Goal: Transaction & Acquisition: Purchase product/service

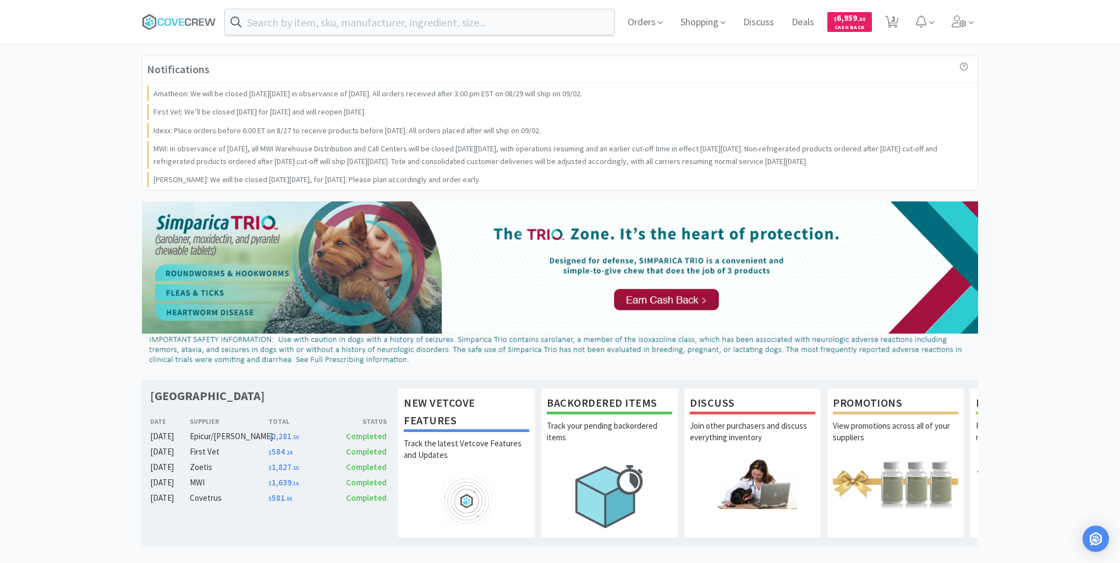
drag, startPoint x: 32, startPoint y: 132, endPoint x: 42, endPoint y: 131, distance: 9.4
click at [35, 132] on div "Notifications Amatheon: We will be closed [DATE][DATE] in observance of [DATE].…" at bounding box center [560, 547] width 1120 height 983
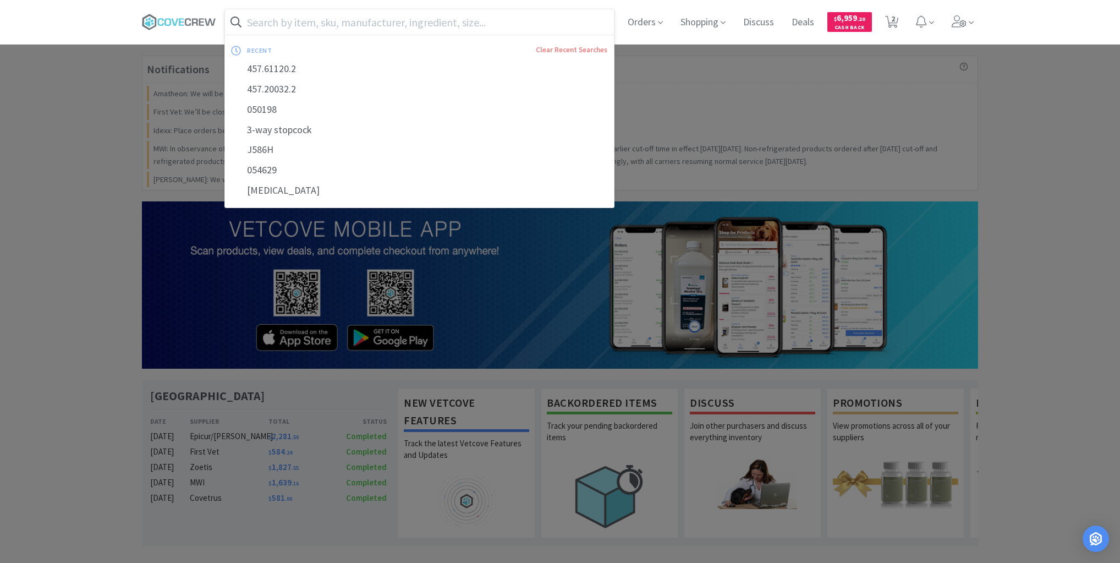
click at [347, 23] on input "text" at bounding box center [419, 21] width 389 height 25
paste input "[MEDICAL_DATA] for IV injection"
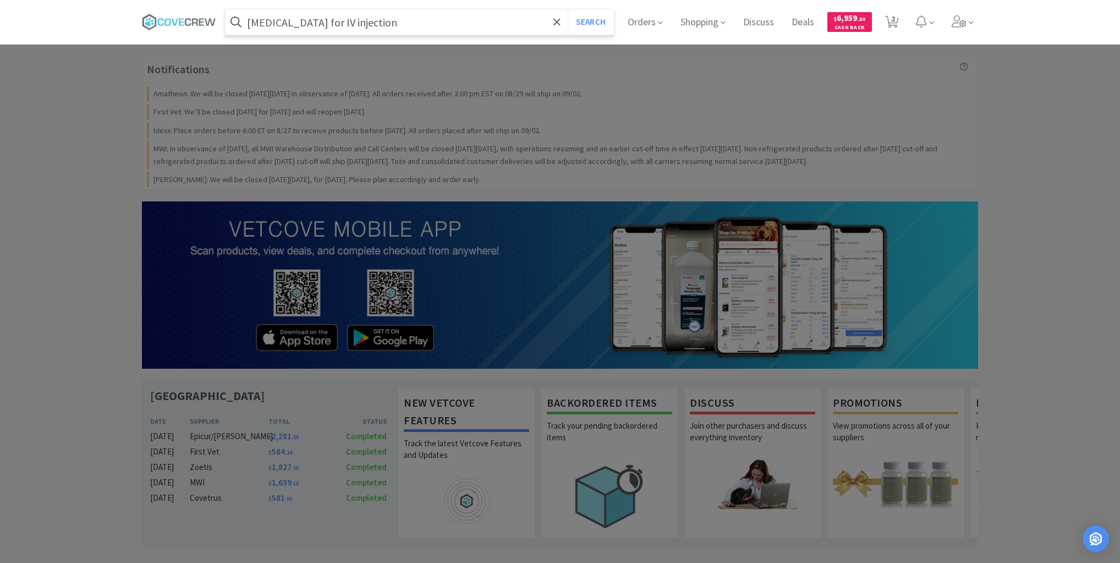
type input "[MEDICAL_DATA] for IV injection"
click at [568, 9] on button "Search" at bounding box center [591, 21] width 46 height 25
select select "1"
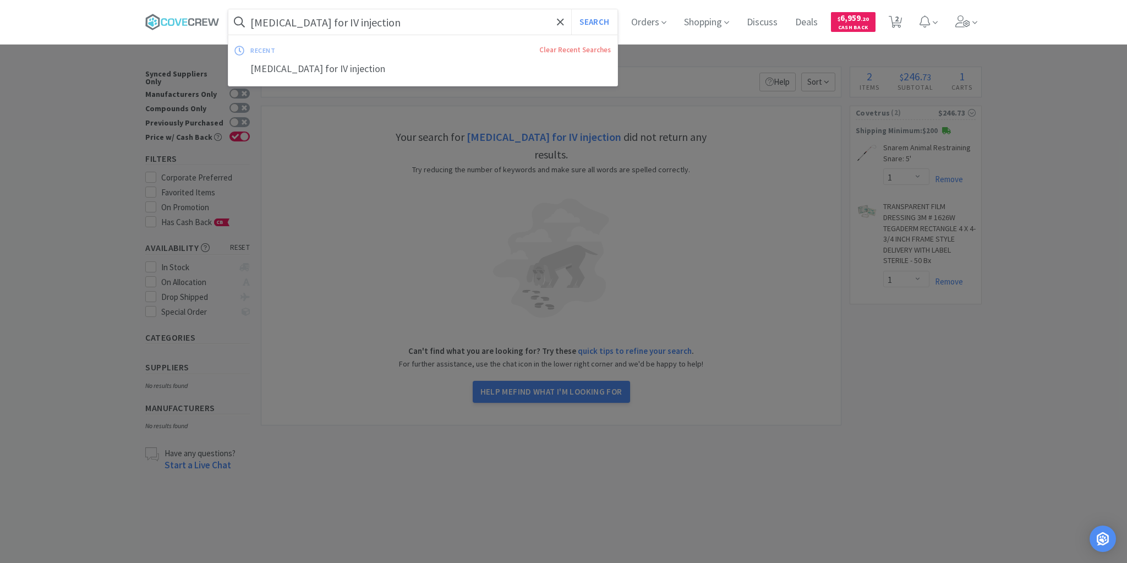
click at [421, 26] on input "[MEDICAL_DATA] for IV injection" at bounding box center [422, 21] width 389 height 25
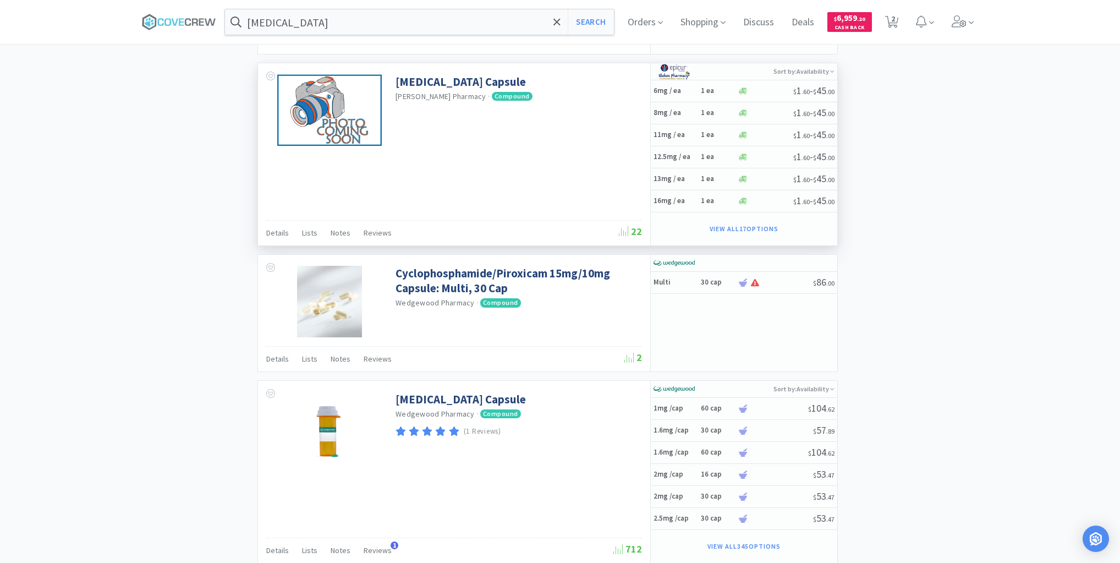
scroll to position [2002, 0]
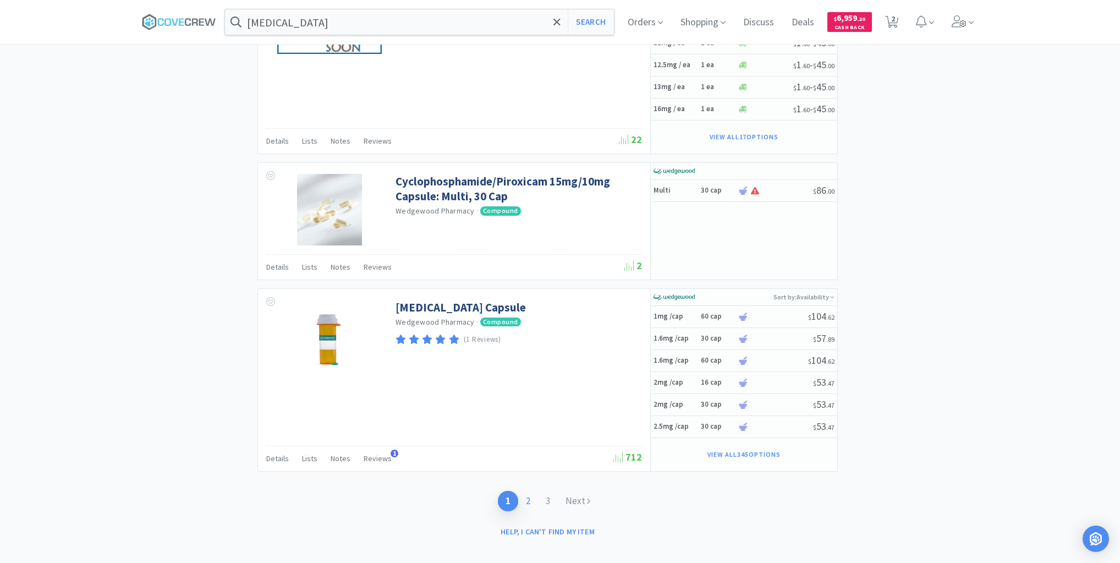
click at [529, 491] on link "2" at bounding box center [528, 501] width 20 height 20
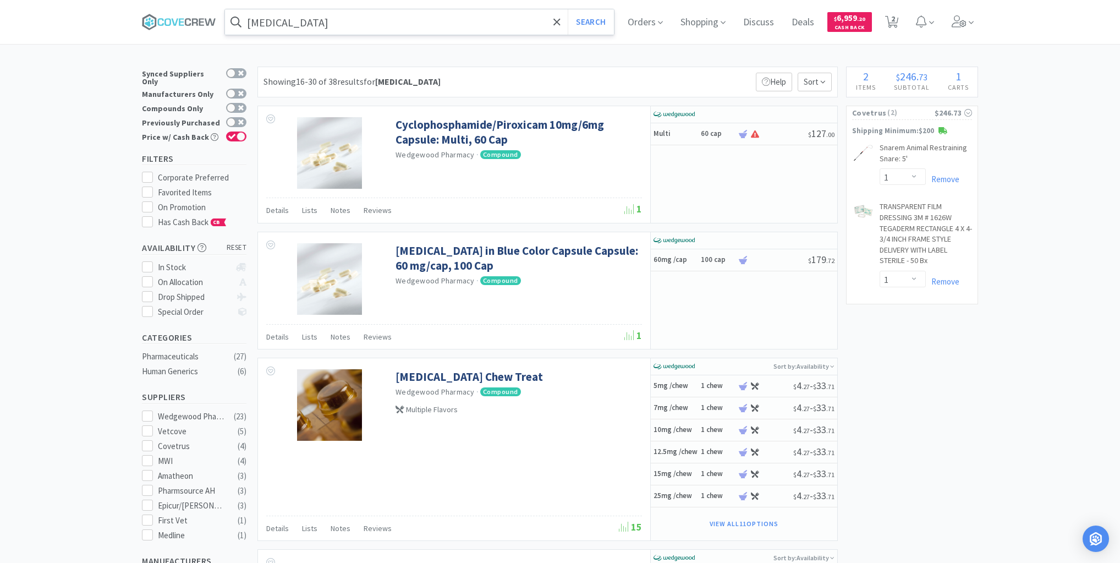
click at [517, 22] on input "[MEDICAL_DATA]" at bounding box center [419, 21] width 389 height 25
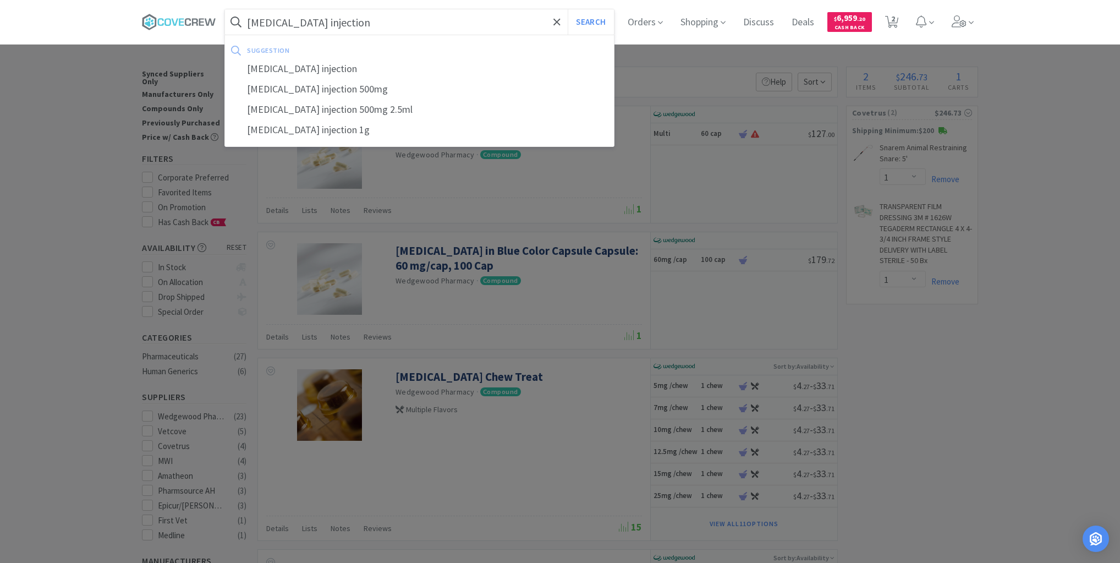
type input "[MEDICAL_DATA] injection"
click at [568, 9] on button "Search" at bounding box center [591, 21] width 46 height 25
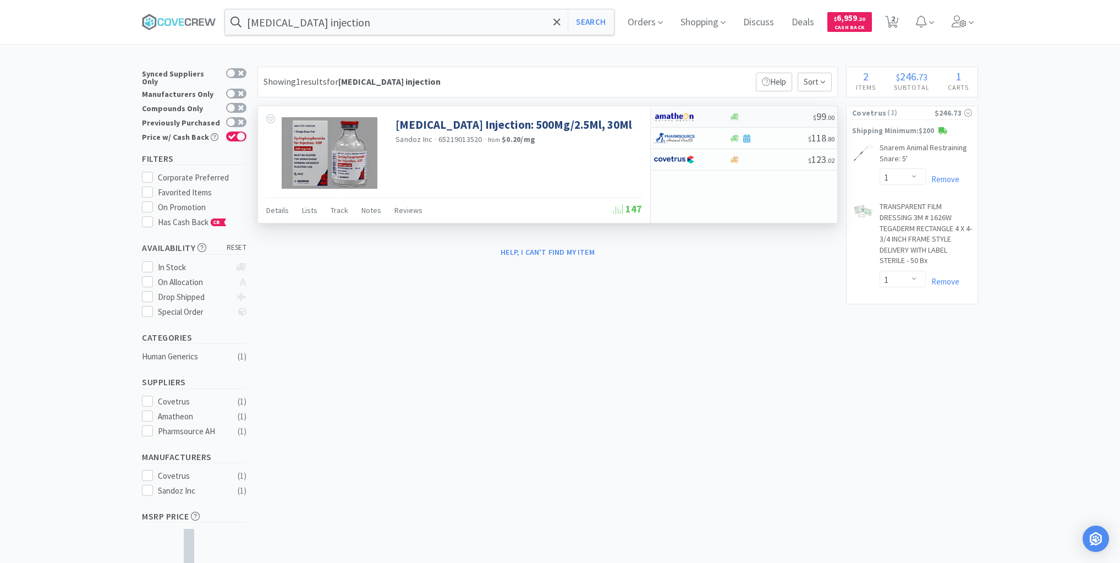
click at [762, 119] on div at bounding box center [771, 117] width 84 height 8
select select "1"
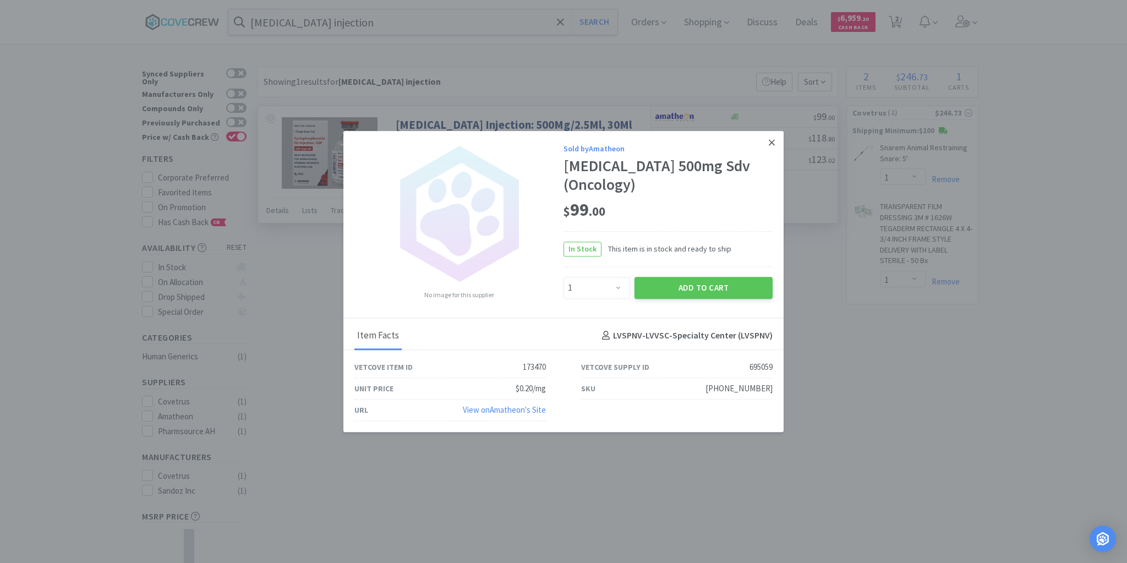
click at [769, 141] on icon at bounding box center [772, 143] width 6 height 10
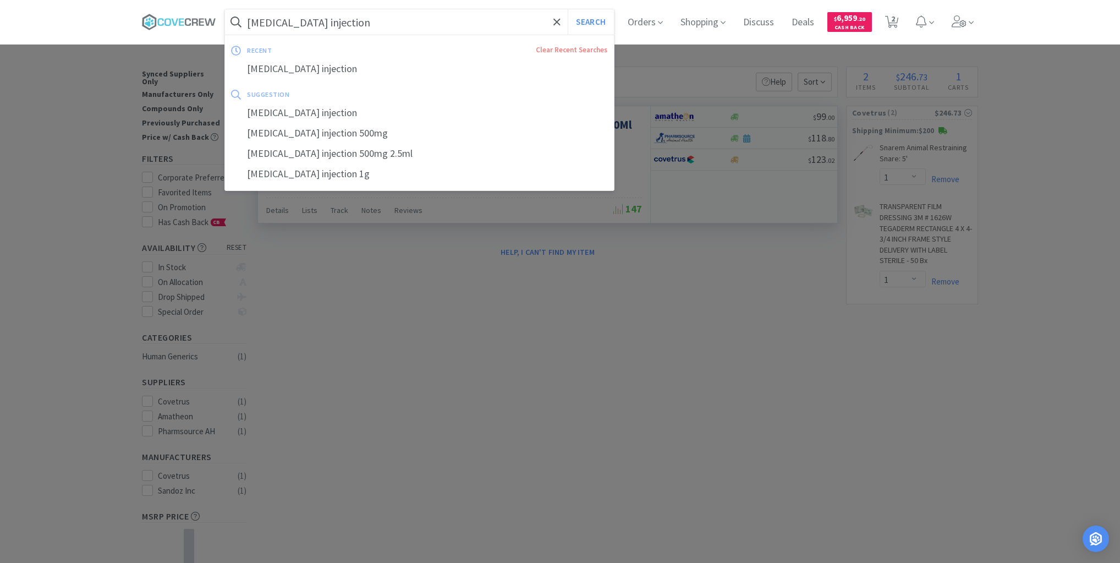
click at [396, 24] on input "[MEDICAL_DATA] injection" at bounding box center [419, 21] width 389 height 25
paste input "3M™ Steri-Drape™ Instrument Pouch, Long, Sterile, 1018L"
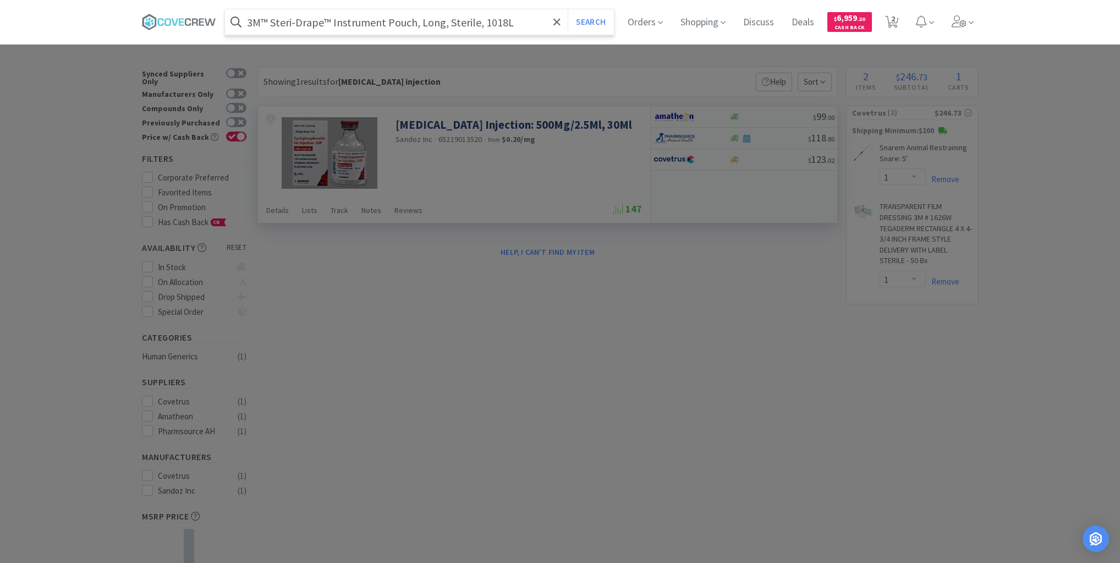
click at [568, 9] on button "Search" at bounding box center [591, 21] width 46 height 25
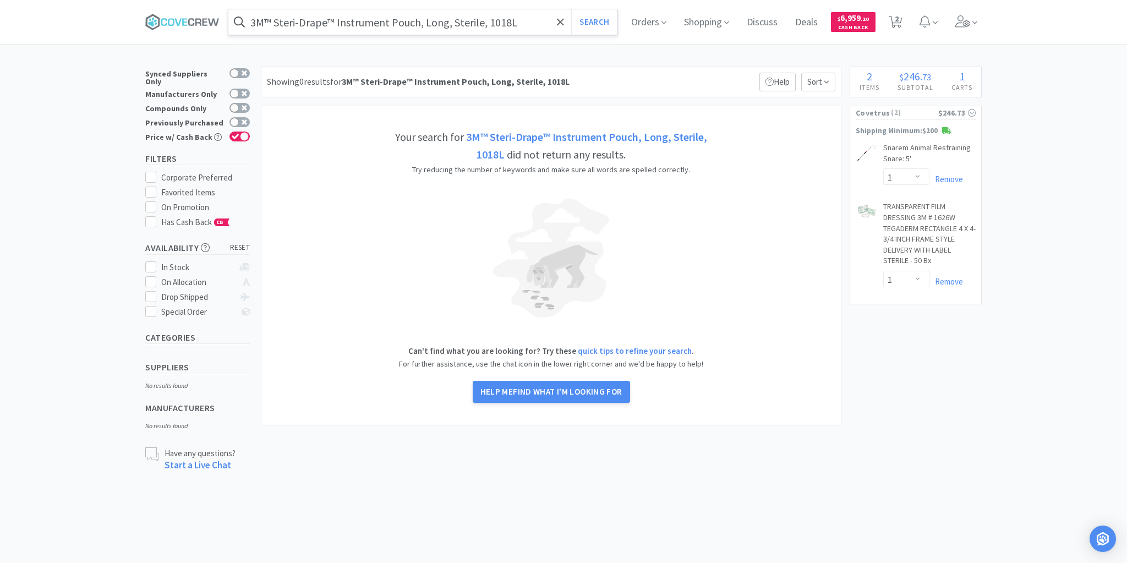
click at [517, 22] on input "3M™ Steri-Drape™ Instrument Pouch, Long, Sterile, 1018L" at bounding box center [422, 21] width 389 height 25
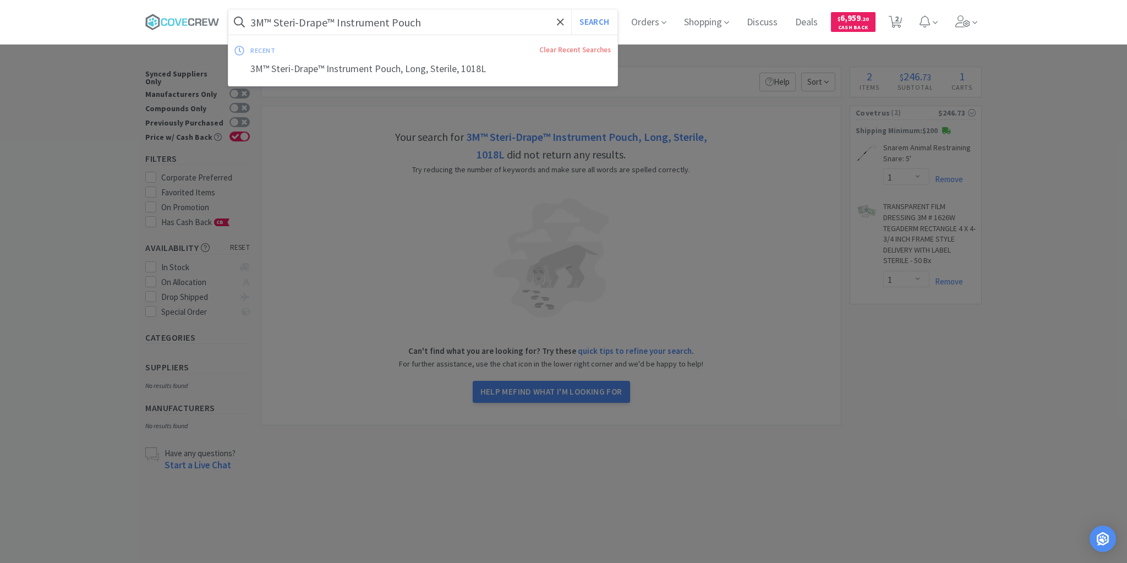
click at [571, 9] on button "Search" at bounding box center [594, 21] width 46 height 25
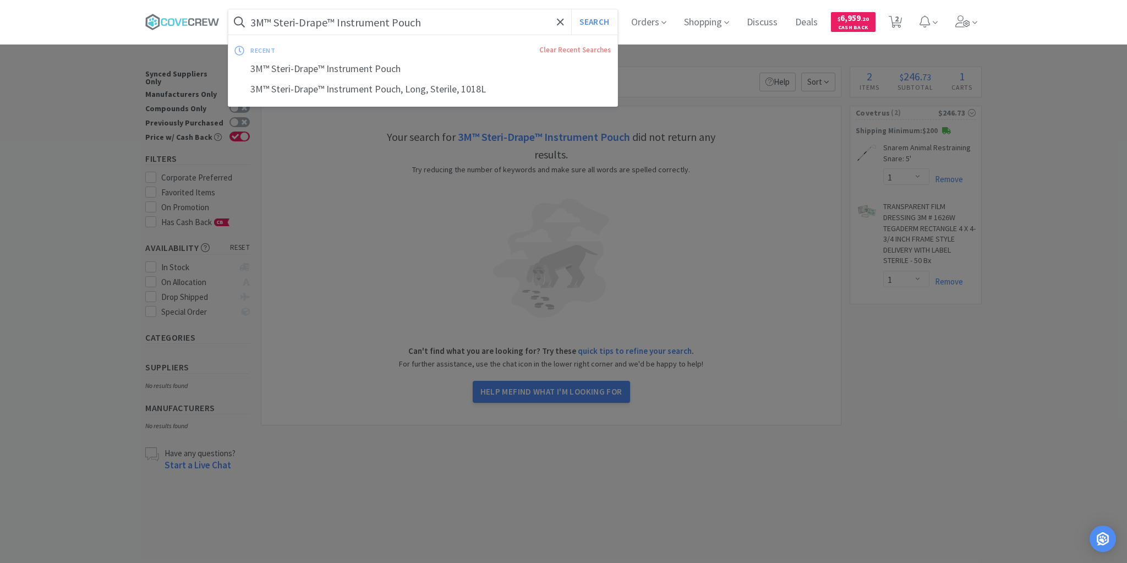
click at [500, 15] on input "3M™ Steri-Drape™ Instrument Pouch" at bounding box center [422, 21] width 389 height 25
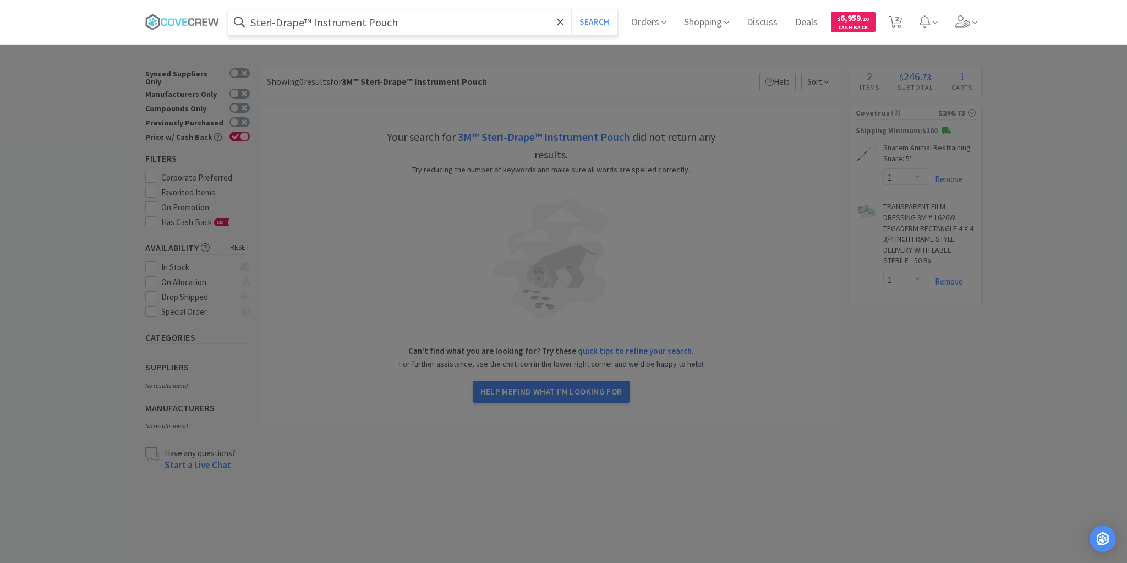
click at [571, 9] on button "Search" at bounding box center [594, 21] width 46 height 25
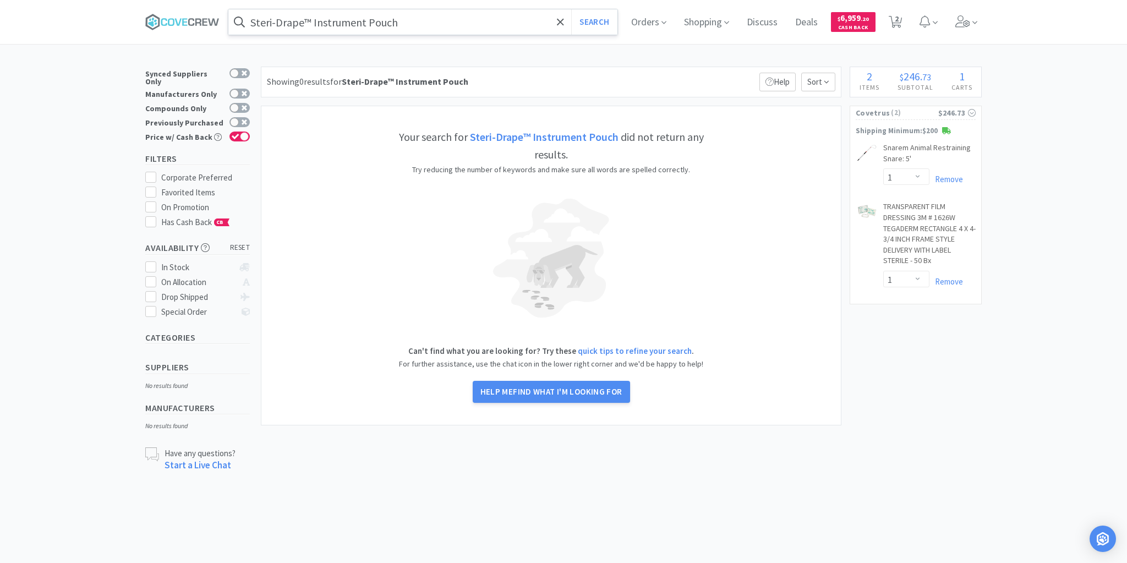
click at [434, 20] on input "Steri-Drape™ Instrument Pouch" at bounding box center [422, 21] width 389 height 25
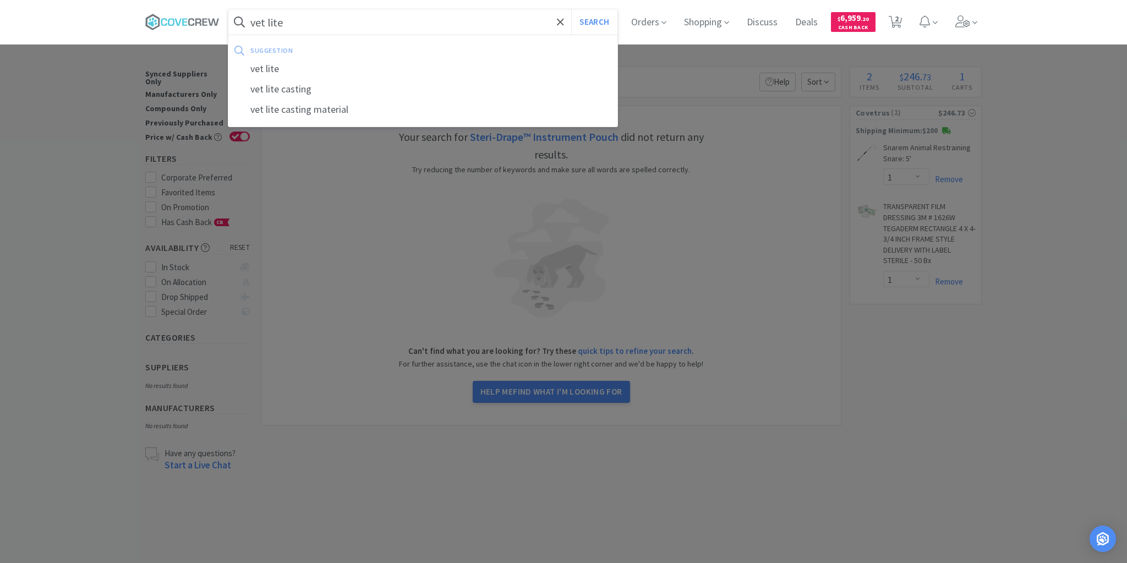
type input "vet lite"
click at [571, 9] on button "Search" at bounding box center [594, 21] width 46 height 25
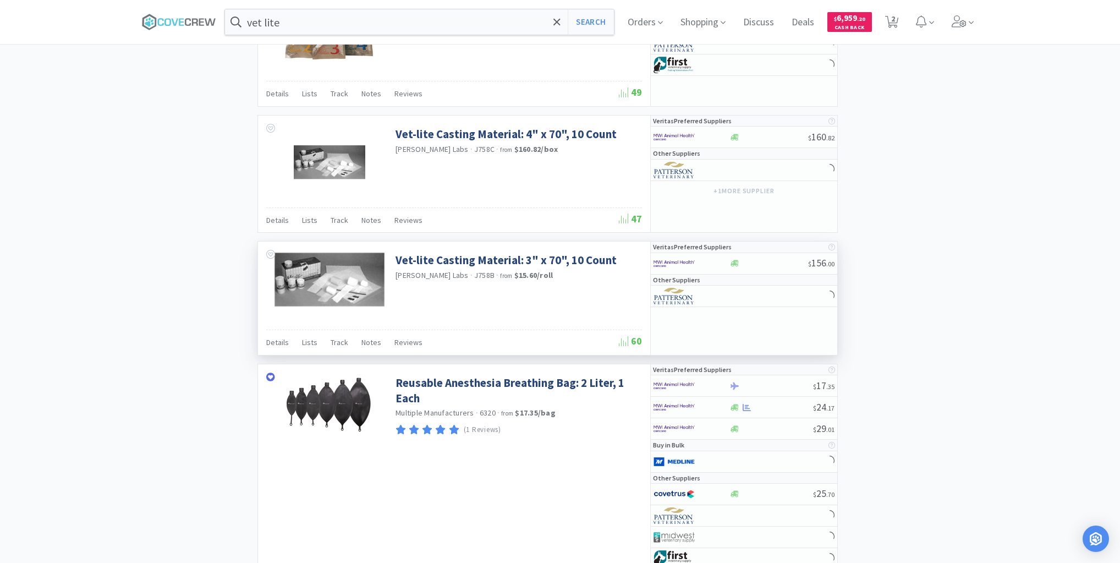
scroll to position [1100, 0]
click at [764, 260] on div at bounding box center [768, 263] width 79 height 8
select select "1"
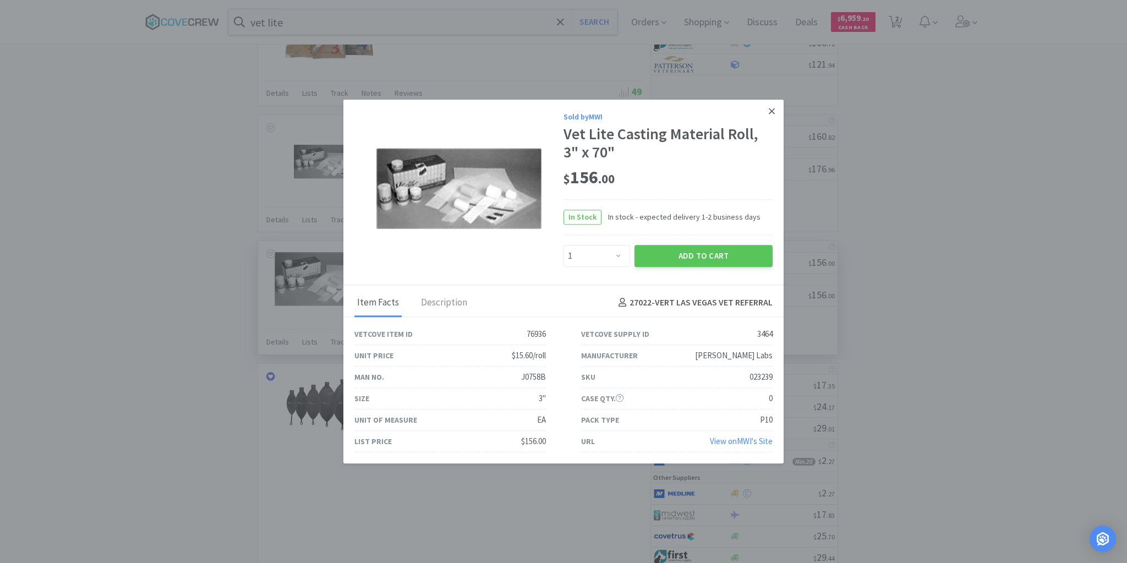
click at [776, 112] on link at bounding box center [771, 112] width 19 height 24
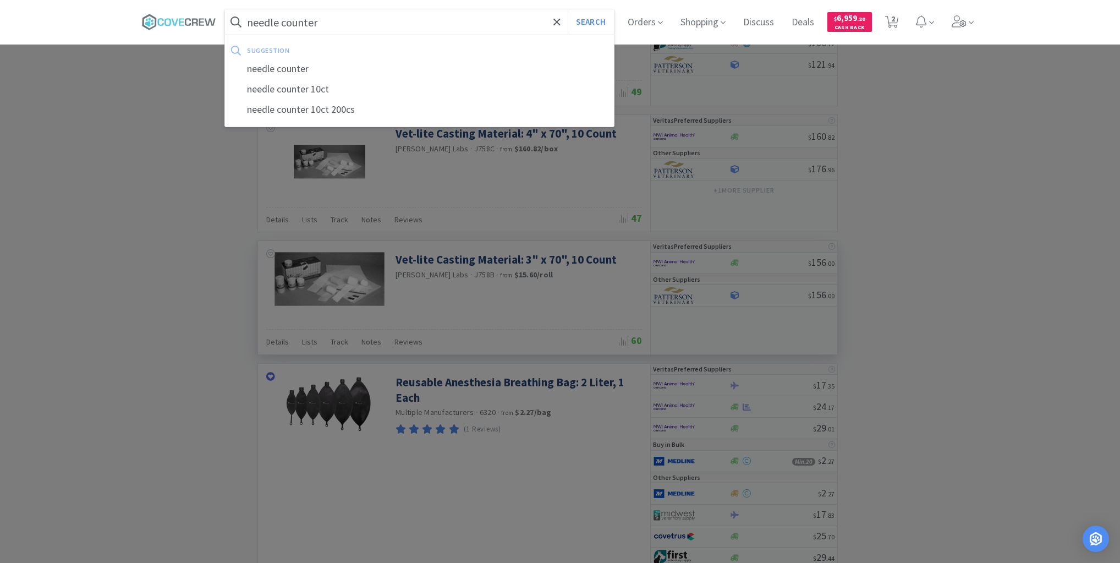
type input "needle counter"
click at [568, 9] on button "Search" at bounding box center [591, 21] width 46 height 25
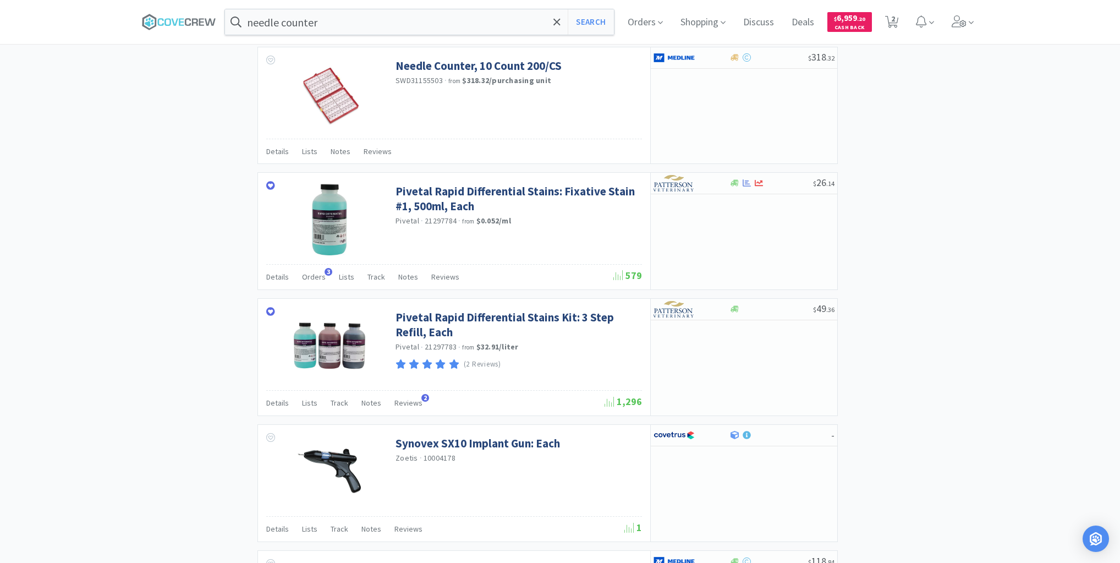
scroll to position [660, 0]
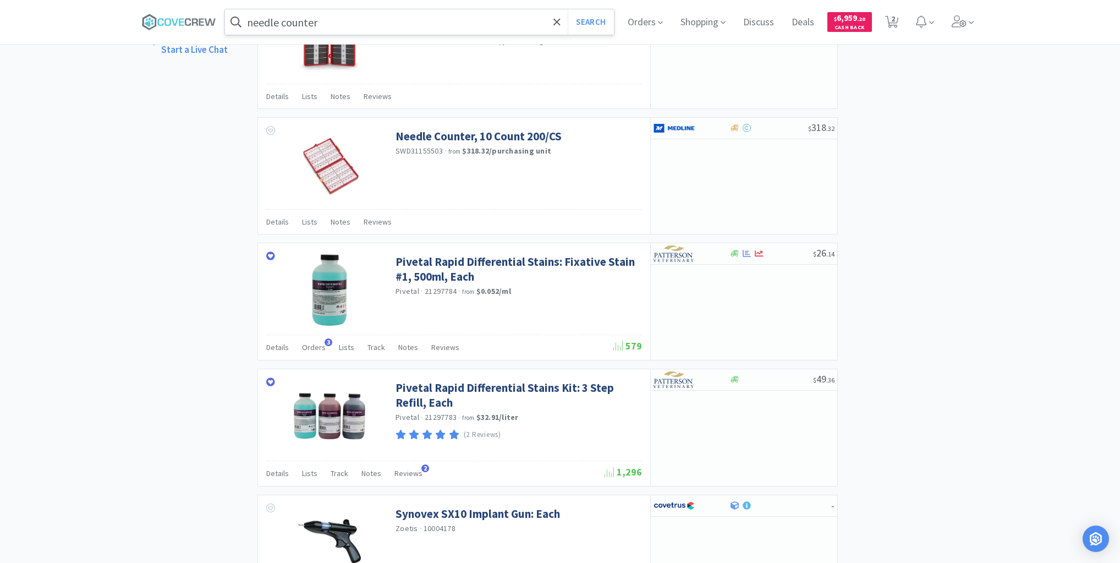
drag, startPoint x: 201, startPoint y: 23, endPoint x: 227, endPoint y: 22, distance: 25.9
click at [201, 21] on icon at bounding box center [179, 22] width 74 height 17
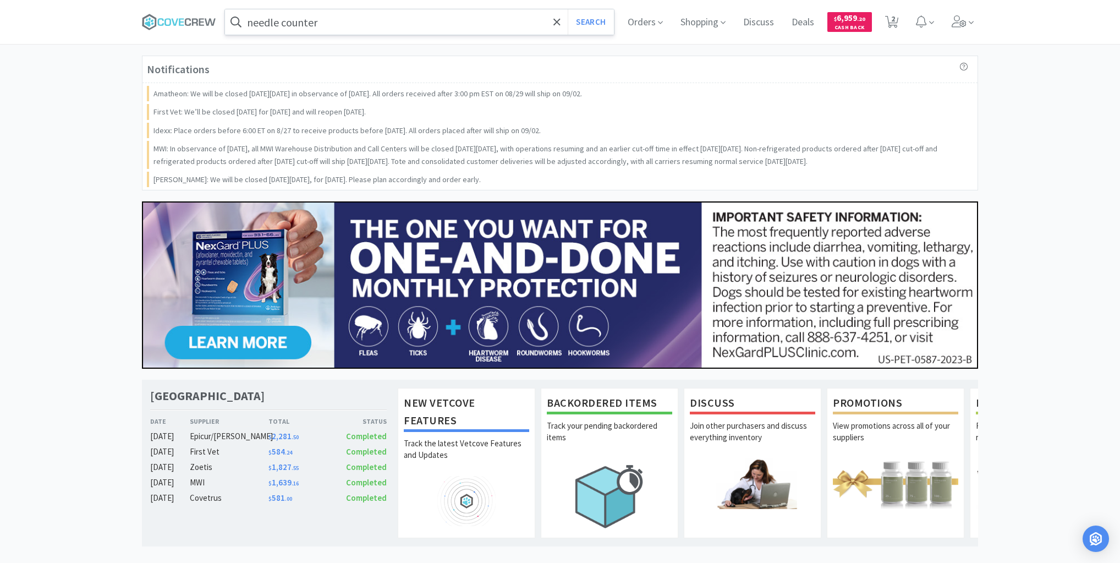
click at [346, 18] on input "needle counter" at bounding box center [419, 21] width 389 height 25
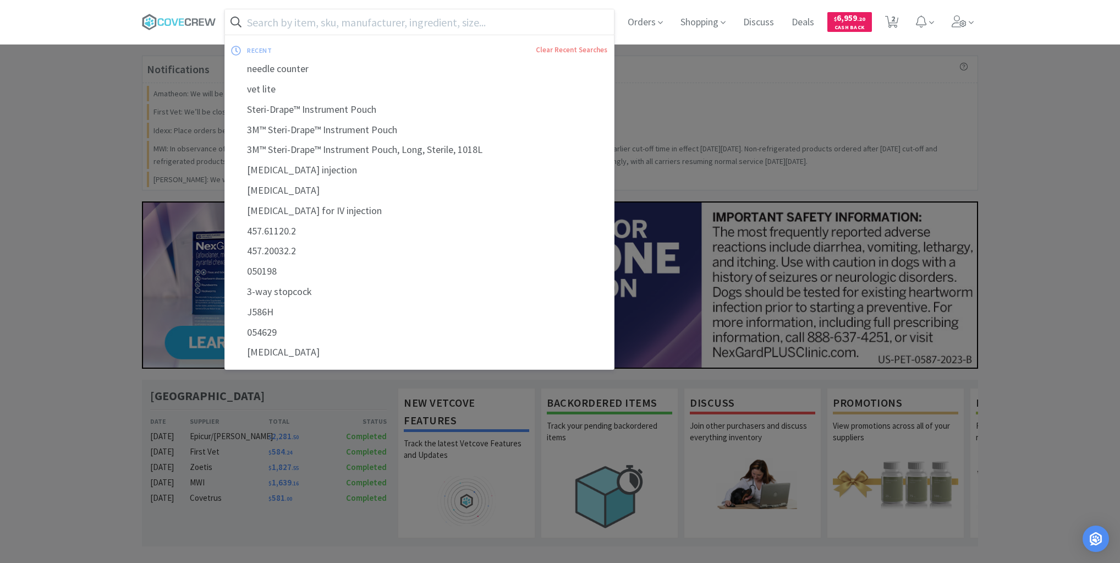
click at [108, 278] on div at bounding box center [560, 281] width 1120 height 563
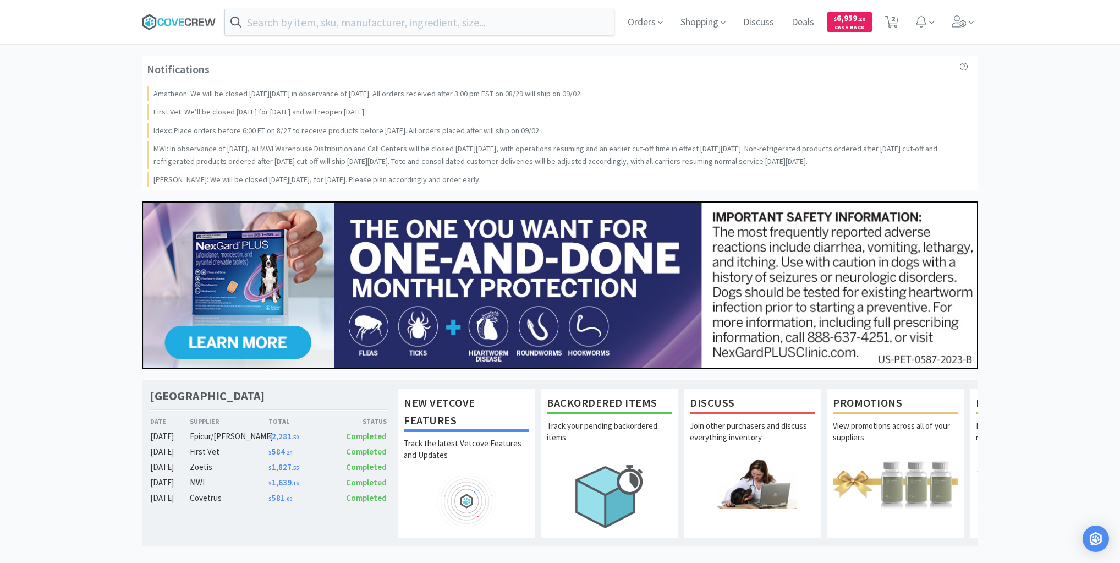
click at [193, 24] on icon at bounding box center [195, 21] width 6 height 7
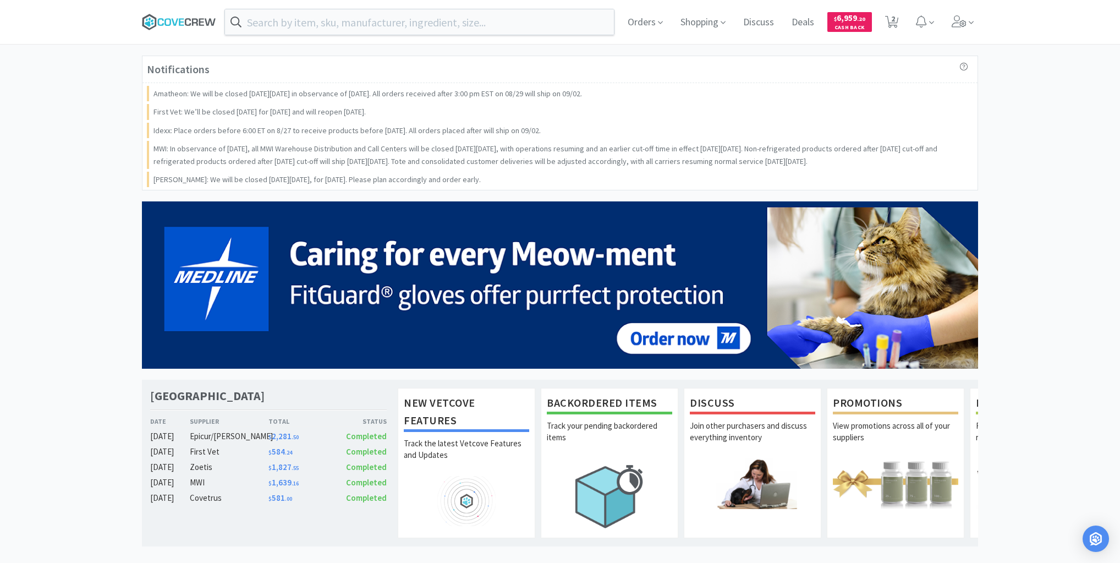
click at [207, 19] on icon at bounding box center [179, 22] width 74 height 17
click at [62, 251] on div "Notifications Amatheon: We will be closed [DATE][DATE] in observance of [DATE].…" at bounding box center [560, 547] width 1120 height 983
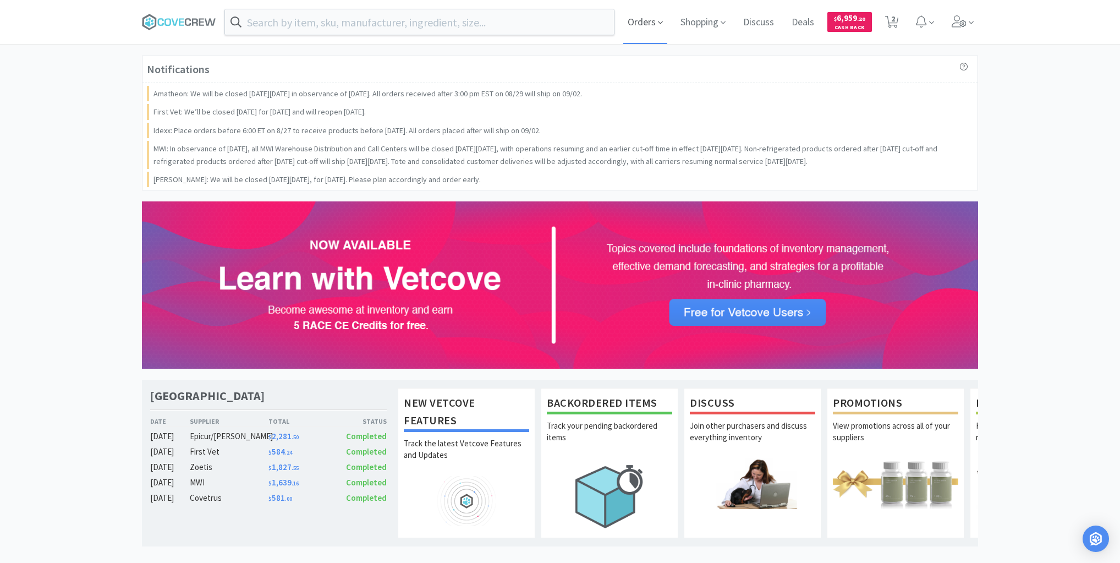
click at [643, 19] on span "Orders" at bounding box center [645, 22] width 44 height 44
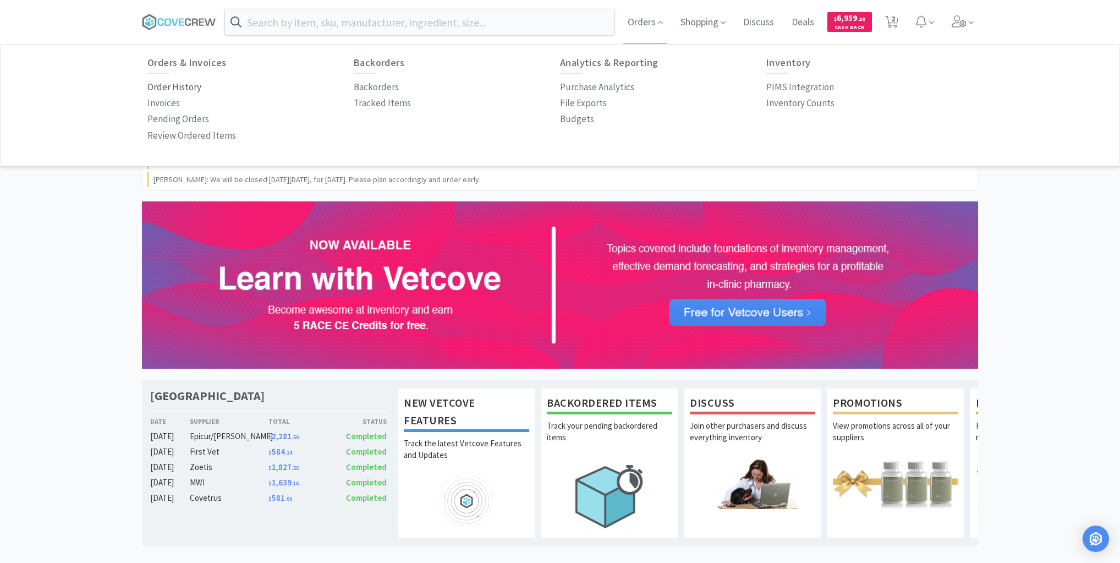
click at [194, 87] on p "Order History" at bounding box center [174, 87] width 54 height 15
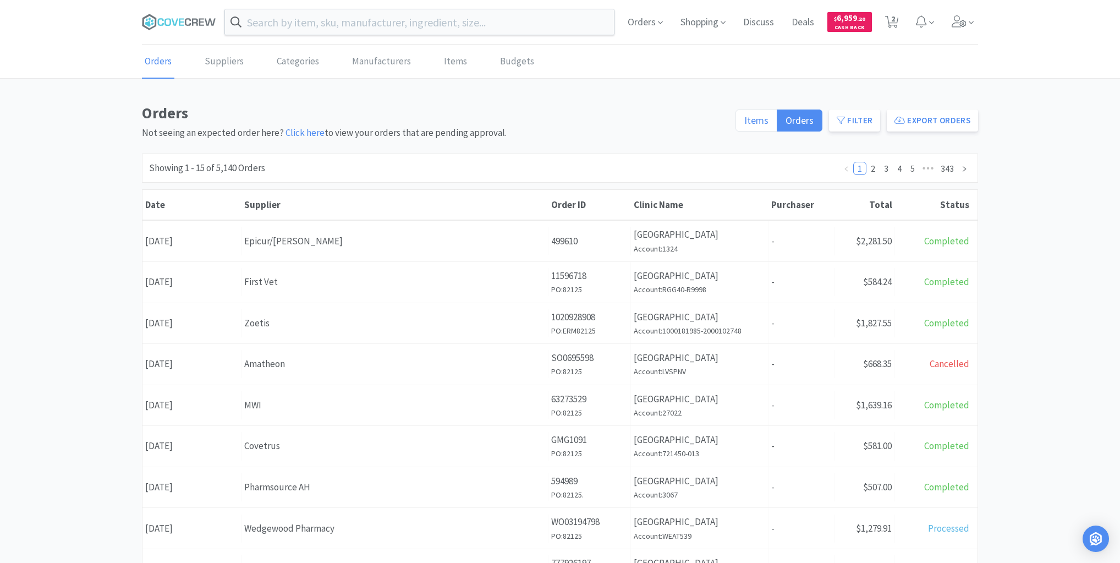
click at [759, 123] on span "Items" at bounding box center [756, 120] width 24 height 13
click at [744, 124] on input "Items" at bounding box center [744, 124] width 0 height 0
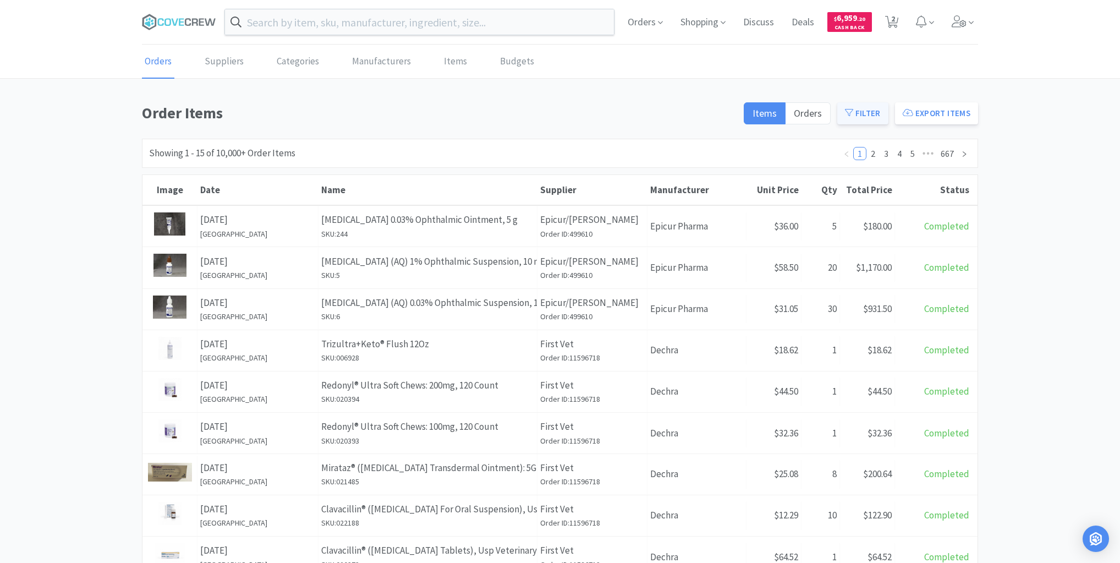
click at [859, 108] on button "Filter" at bounding box center [862, 113] width 51 height 22
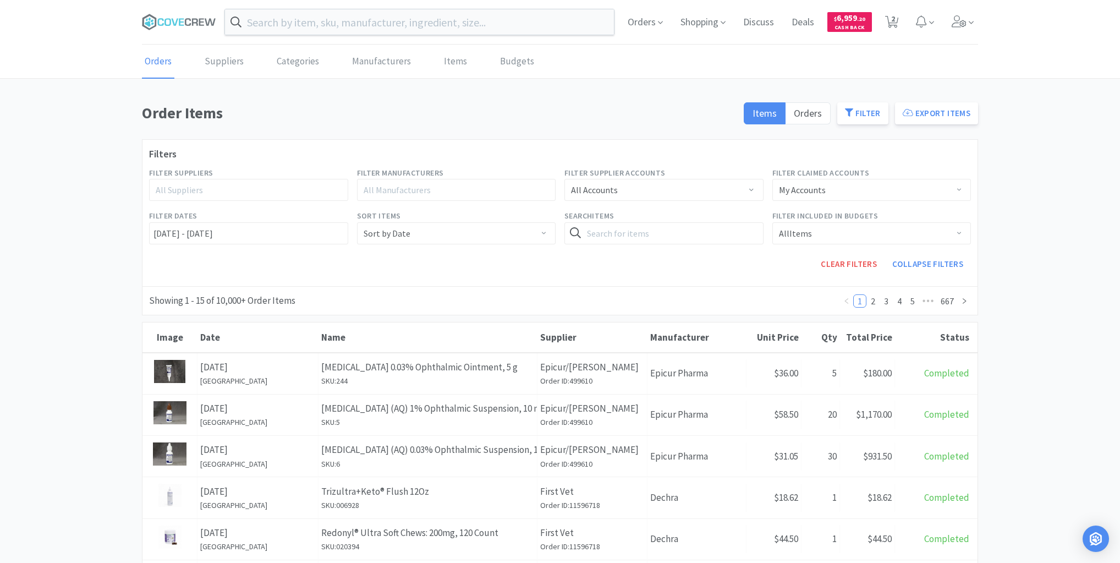
click at [265, 190] on div "All Suppliers" at bounding box center [244, 189] width 176 height 11
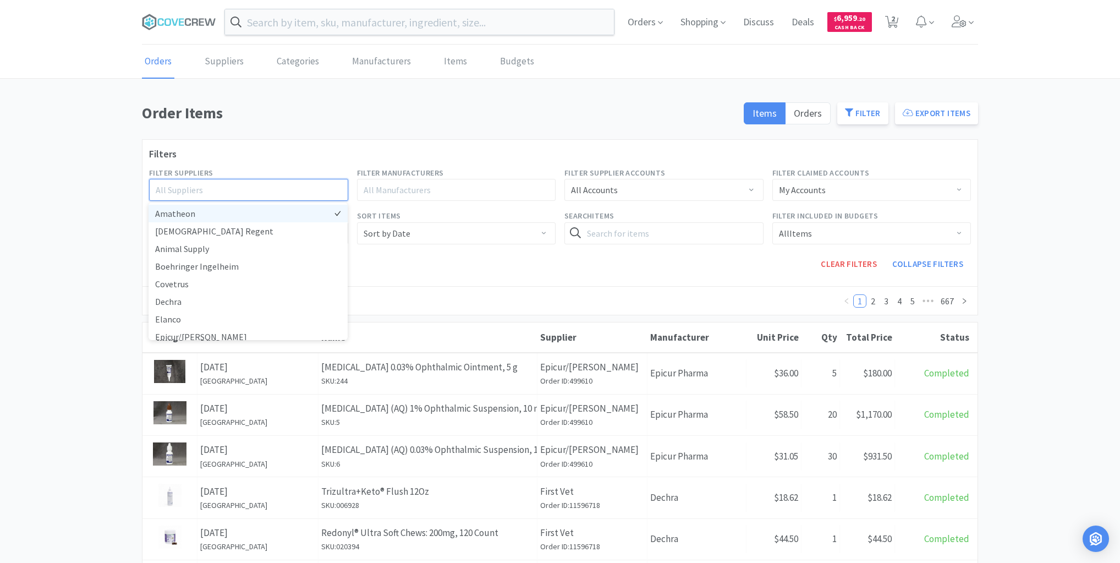
click at [201, 214] on li "Amatheon" at bounding box center [248, 214] width 199 height 18
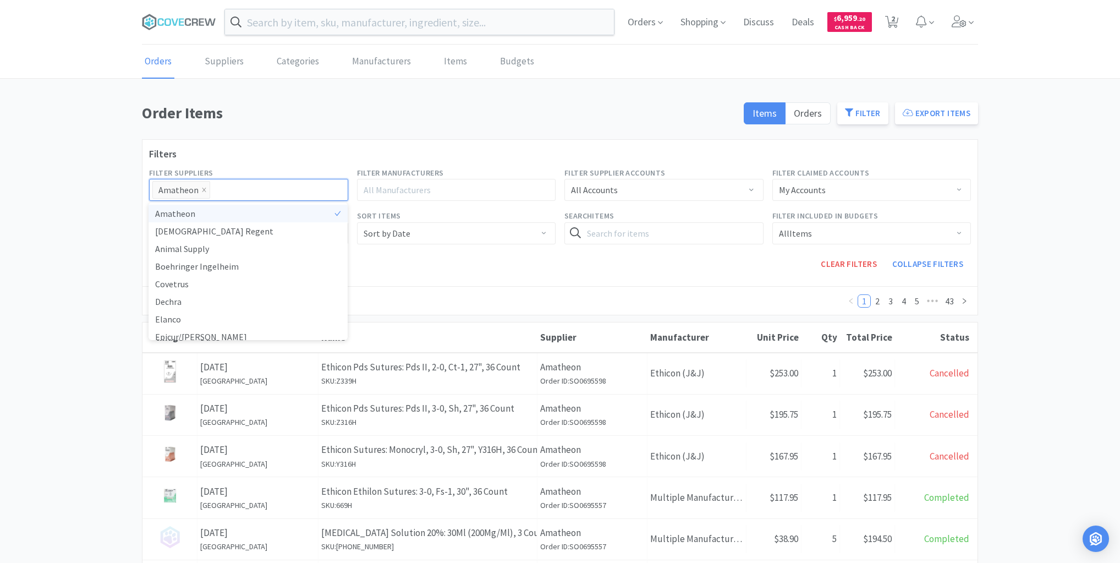
click at [387, 268] on div "Clear Filters Collapse Filters" at bounding box center [560, 264] width 831 height 31
click at [149, 231] on input "[DATE] - [DATE]" at bounding box center [248, 233] width 199 height 22
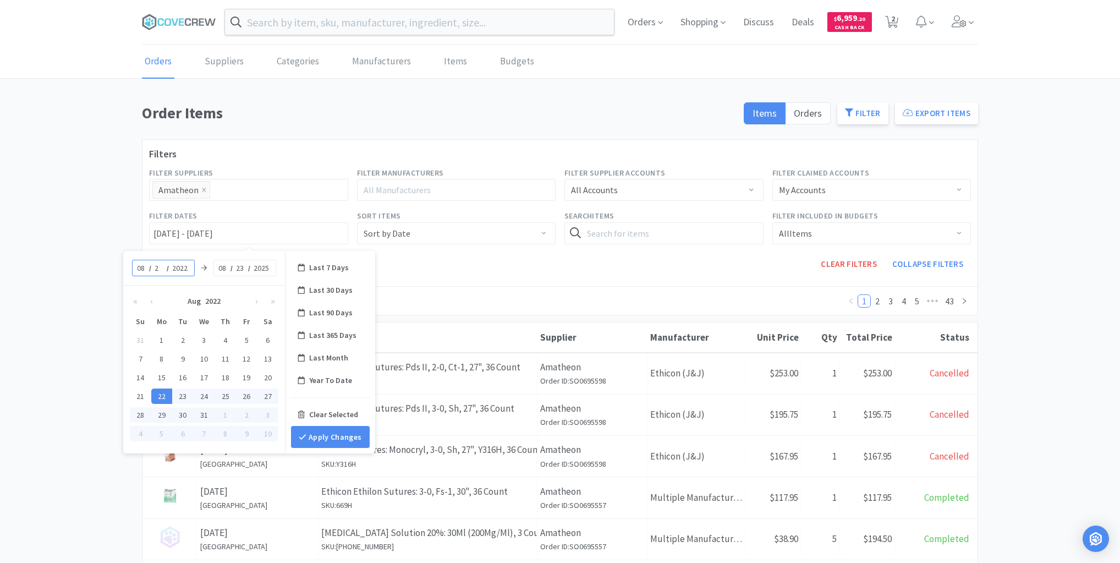
type input "21"
type input "[DATE] - [DATE]"
type input "2025"
type input "[DATE] - [DATE]"
type input "21"
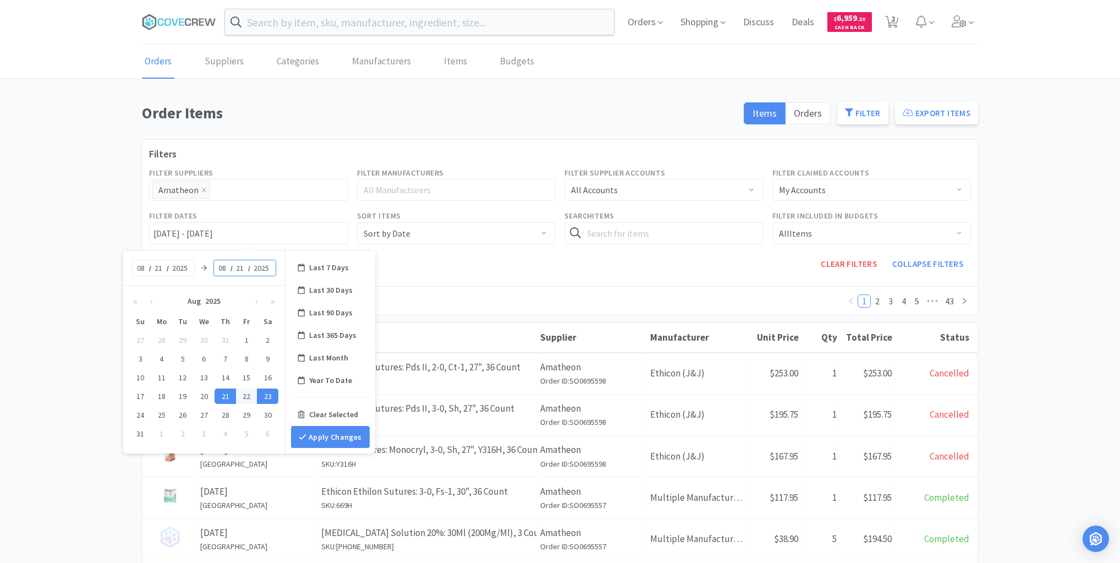
type input "[DATE] - [DATE]"
click at [310, 432] on button "Apply Changes" at bounding box center [330, 437] width 79 height 22
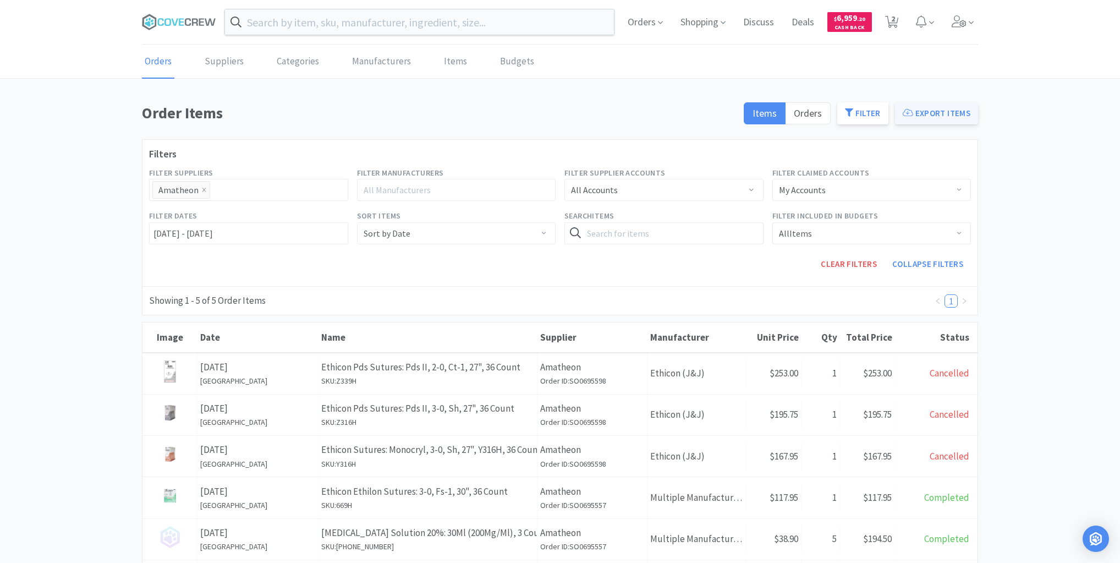
click at [957, 109] on button "Export Items" at bounding box center [936, 113] width 83 height 22
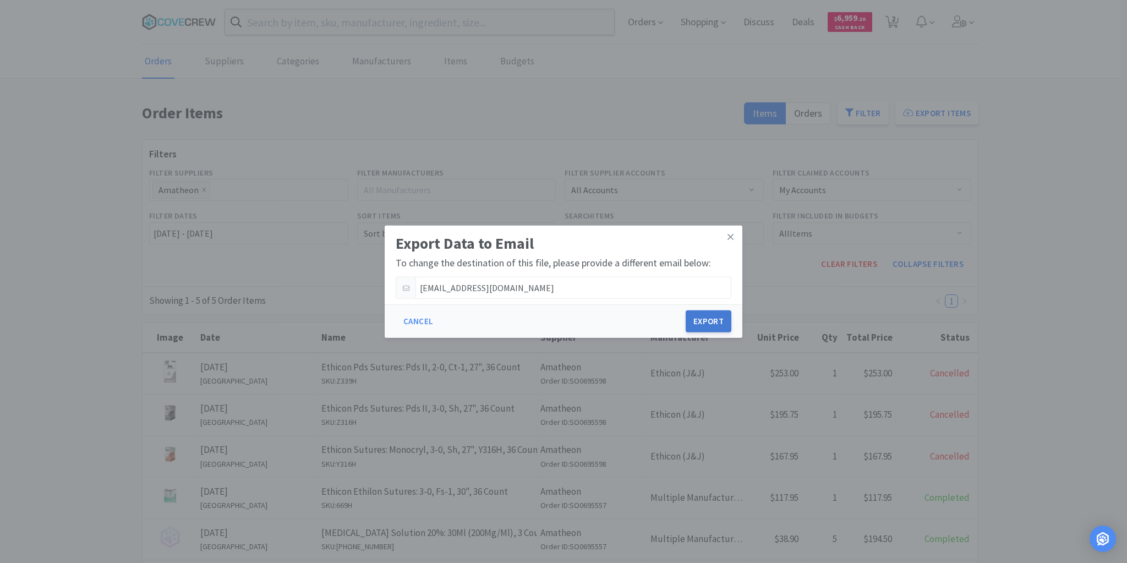
click at [718, 315] on button "Export" at bounding box center [709, 321] width 46 height 22
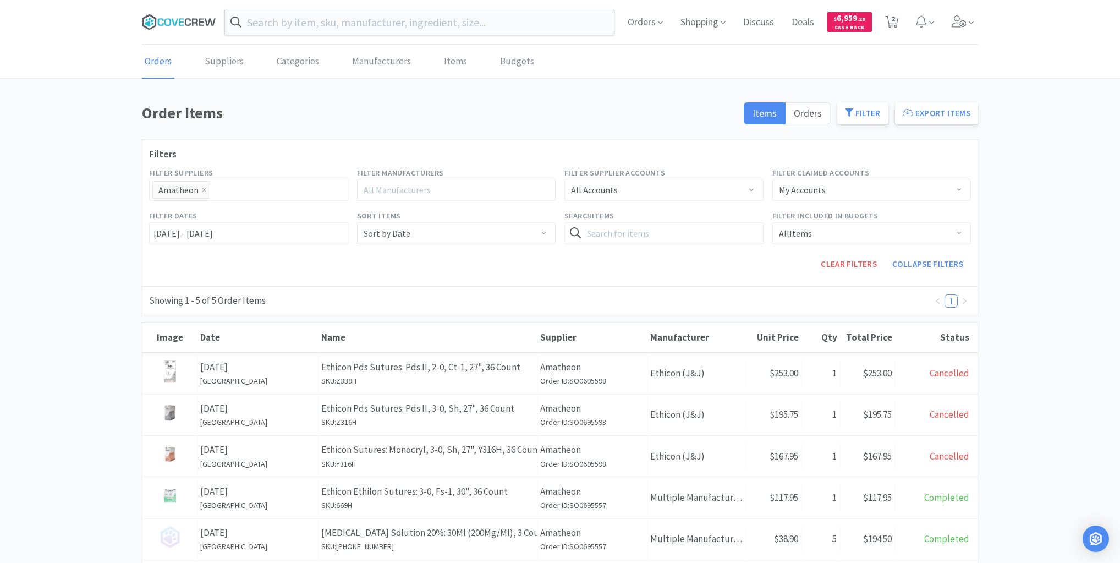
click at [167, 16] on icon at bounding box center [179, 22] width 74 height 17
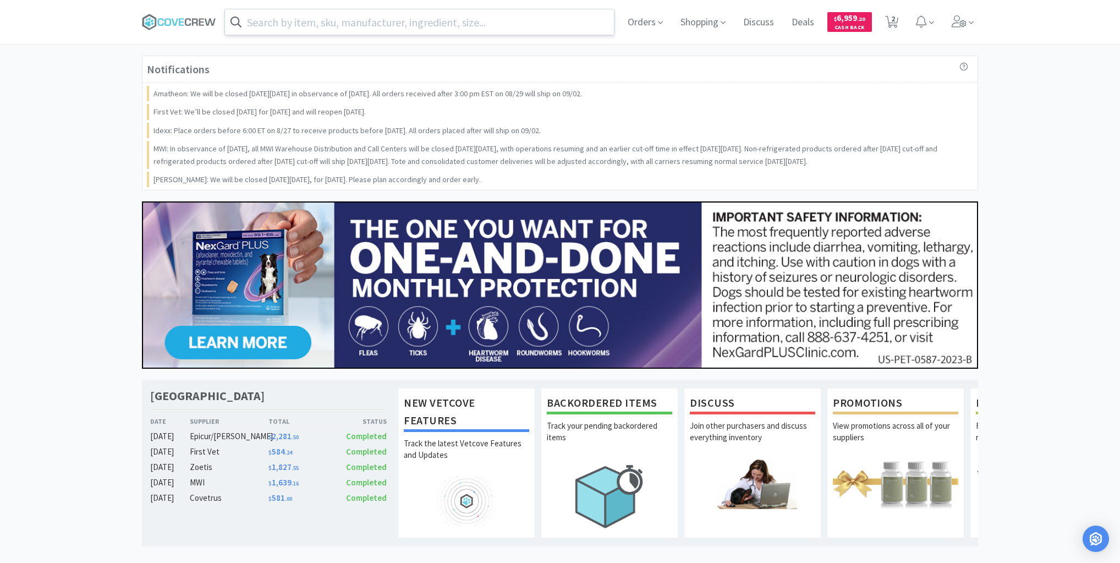
drag, startPoint x: 360, startPoint y: 22, endPoint x: 351, endPoint y: 32, distance: 13.7
click at [359, 21] on input "text" at bounding box center [419, 21] width 389 height 25
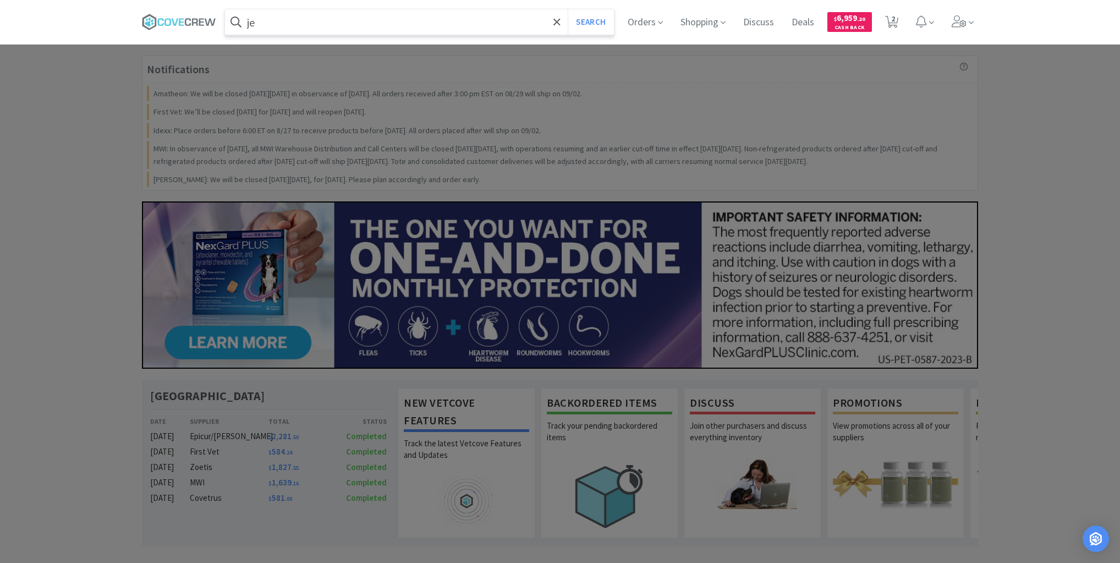
type input "j"
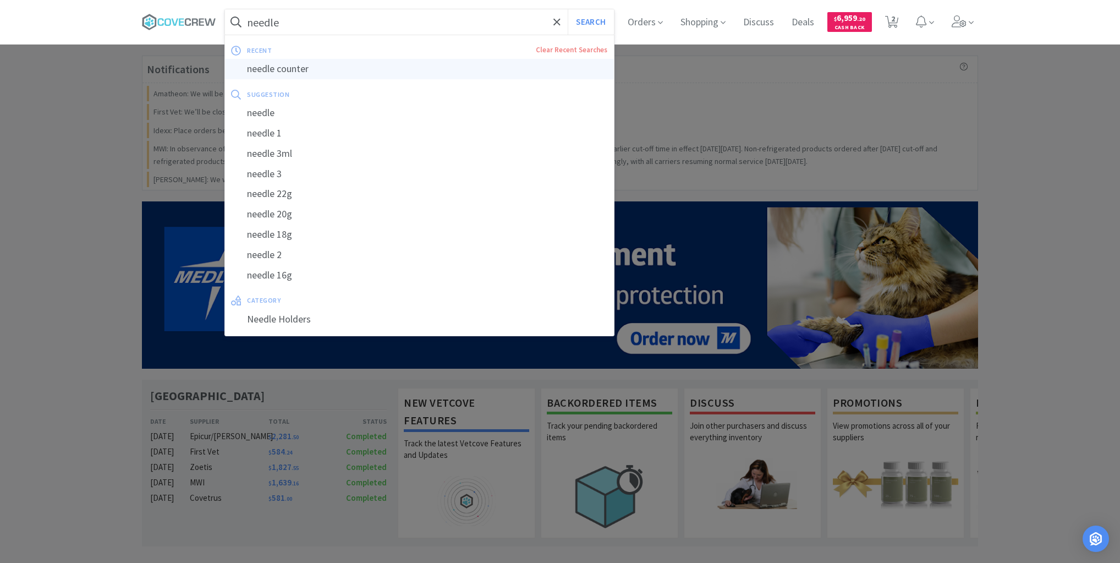
type input "needle counter"
select select "1"
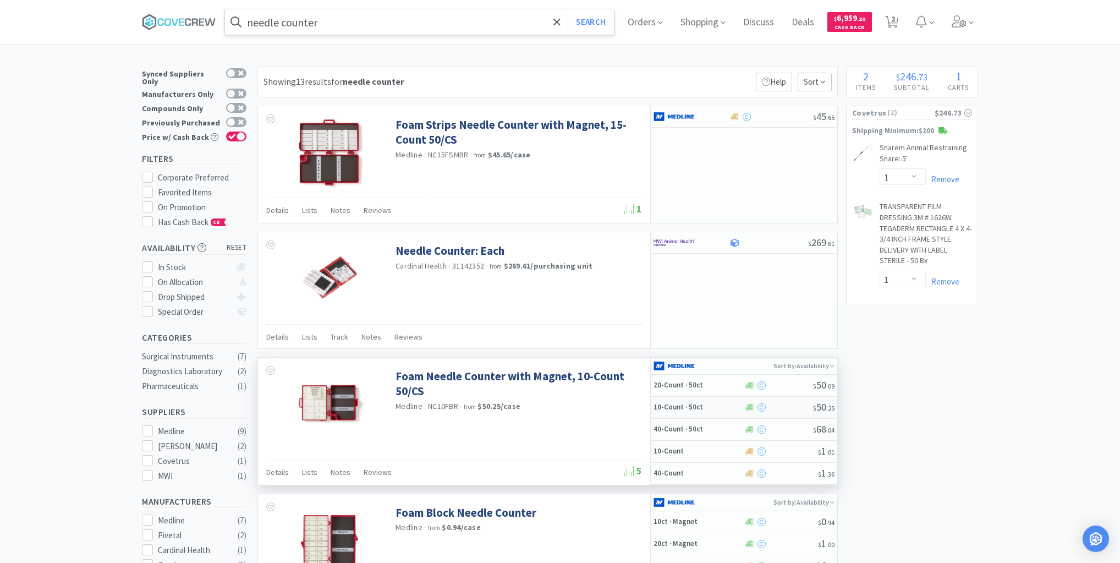
click at [676, 408] on h5 "10-Count · 50ct" at bounding box center [698, 407] width 88 height 9
select select "1"
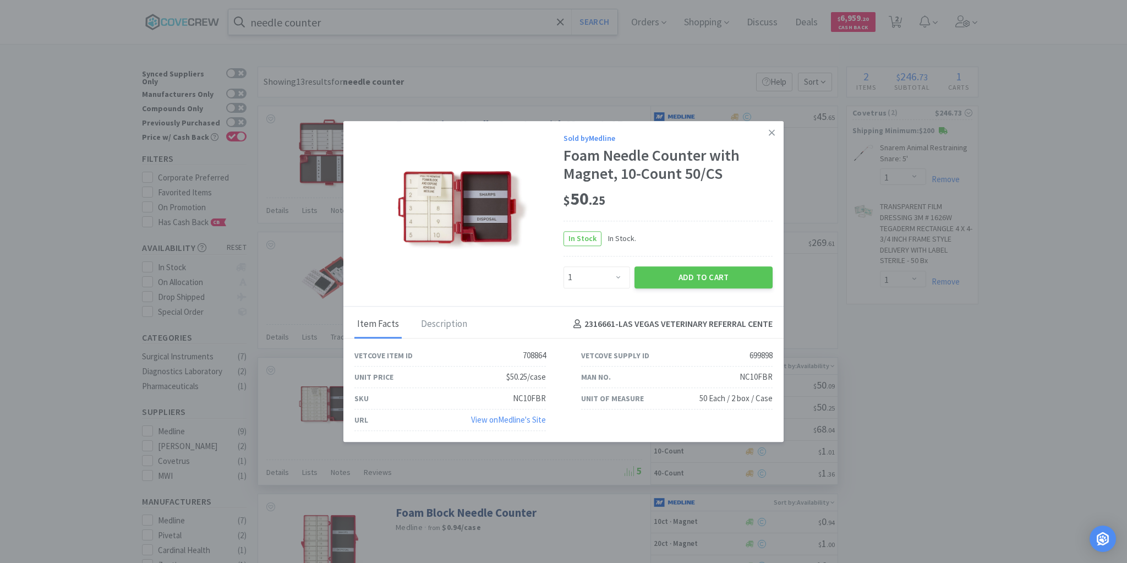
click at [637, 177] on div "Foam Needle Counter with Magnet, 10-Count 50/CS" at bounding box center [667, 164] width 209 height 37
click at [774, 131] on icon at bounding box center [772, 132] width 6 height 6
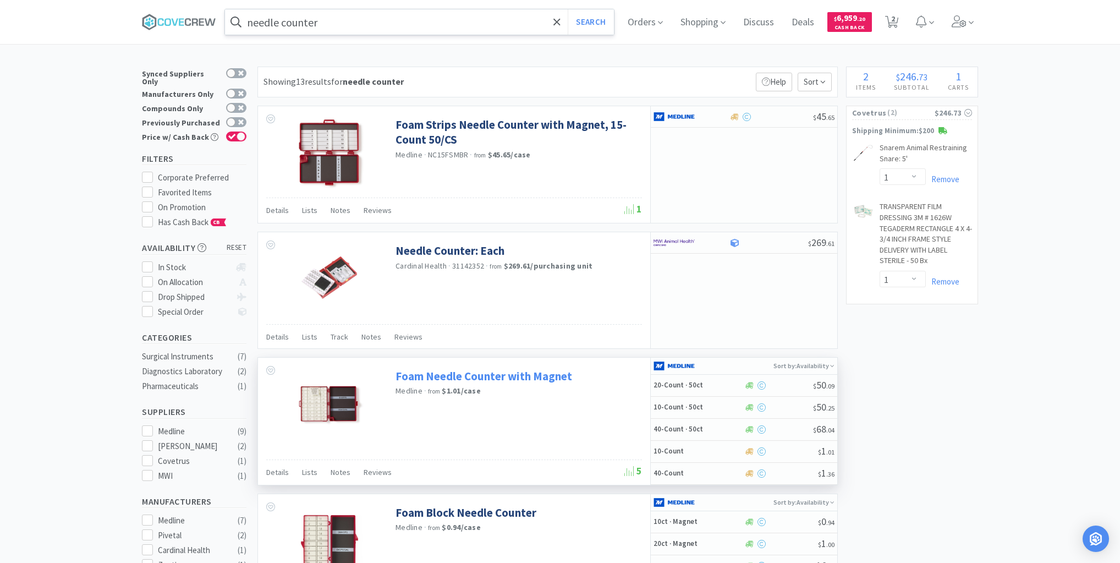
click at [491, 373] on link "Foam Needle Counter with Magnet" at bounding box center [484, 376] width 177 height 15
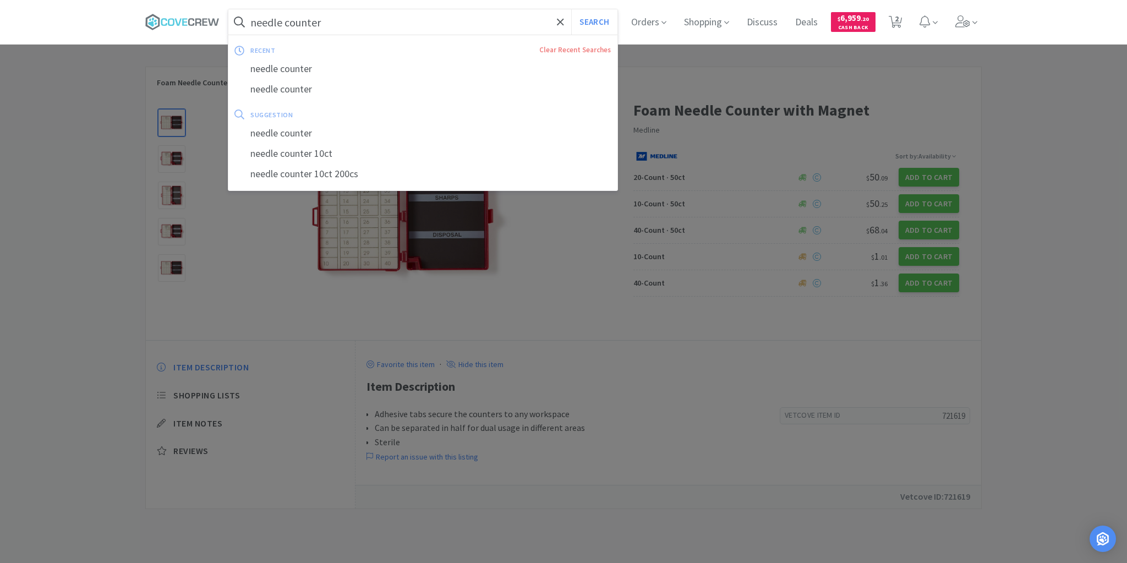
drag, startPoint x: 388, startPoint y: 22, endPoint x: 396, endPoint y: 26, distance: 8.9
click at [388, 22] on input "needle counter" at bounding box center [422, 21] width 389 height 25
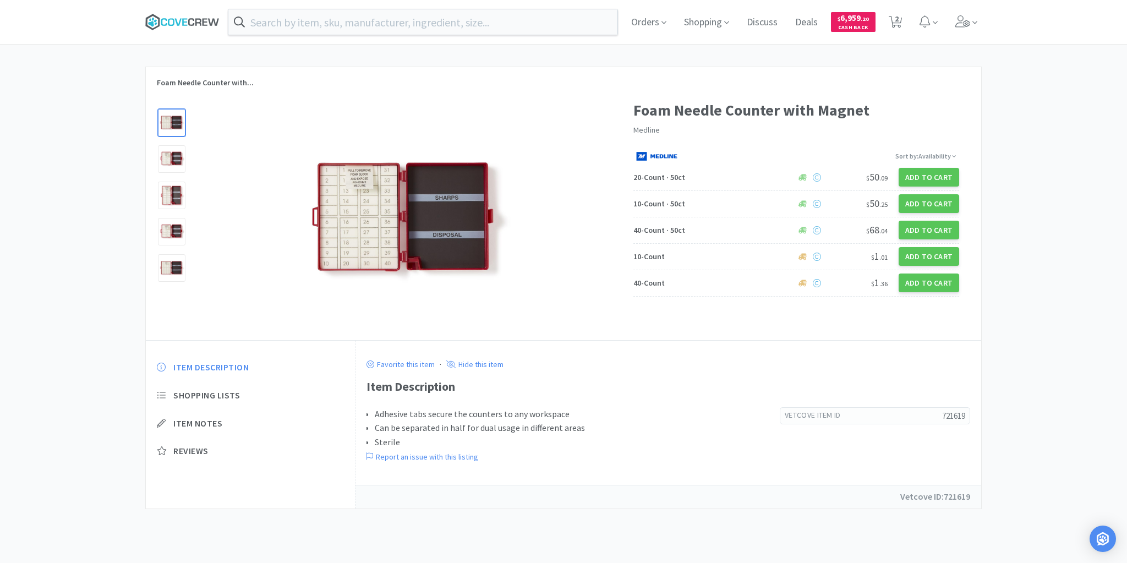
click at [176, 24] on icon at bounding box center [182, 22] width 74 height 17
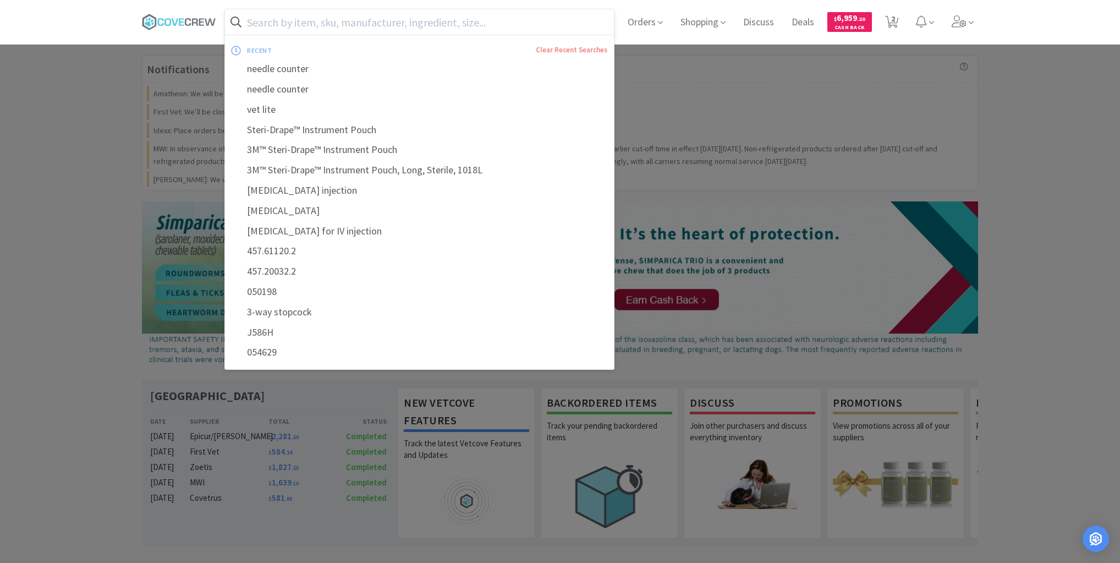
click at [283, 26] on input "text" at bounding box center [419, 21] width 389 height 25
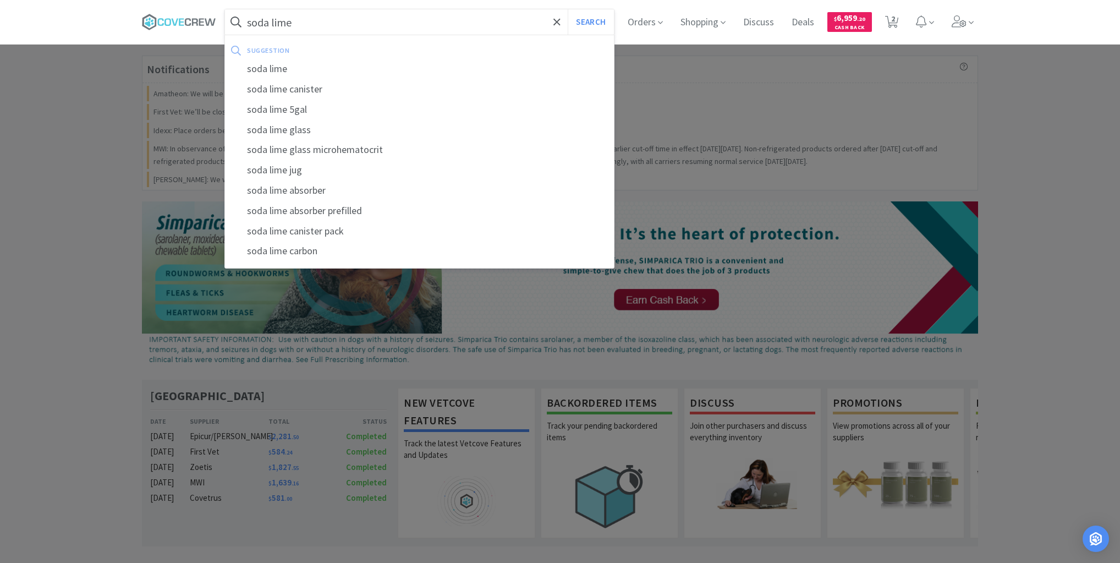
type input "soda lime"
click at [568, 9] on button "Search" at bounding box center [591, 21] width 46 height 25
select select "1"
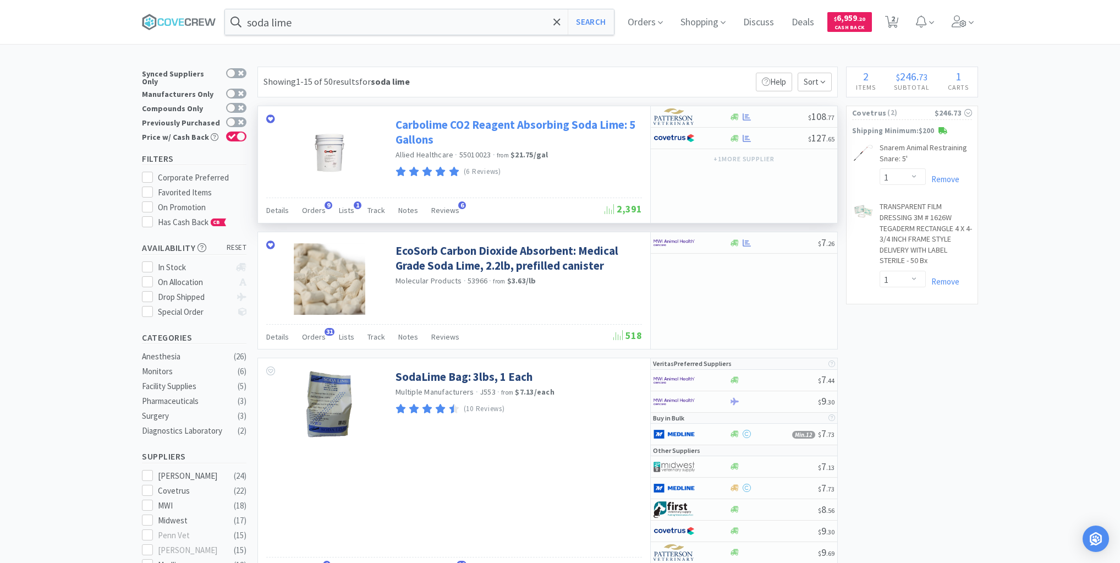
click at [473, 124] on link "Carbolime CO2 Reagent Absorbing Soda Lime: 5 Gallons" at bounding box center [518, 132] width 244 height 30
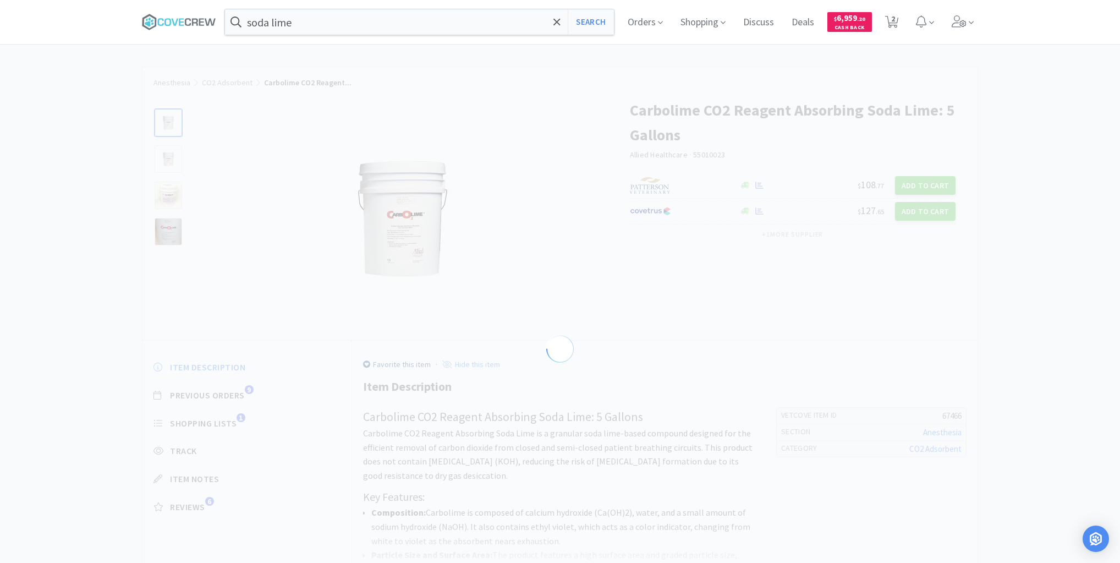
select select "67466"
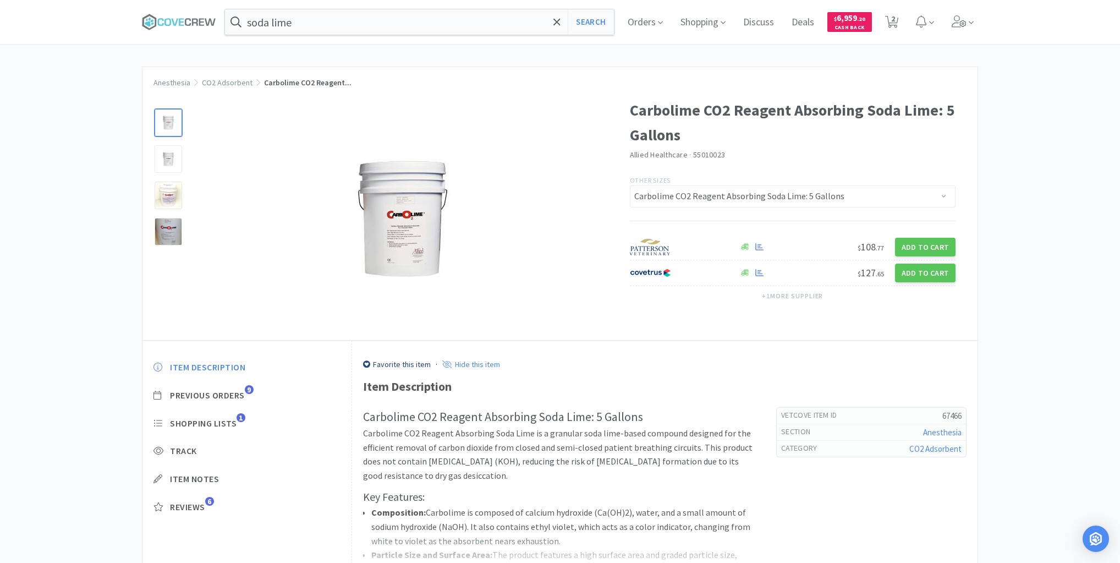
select select "1"
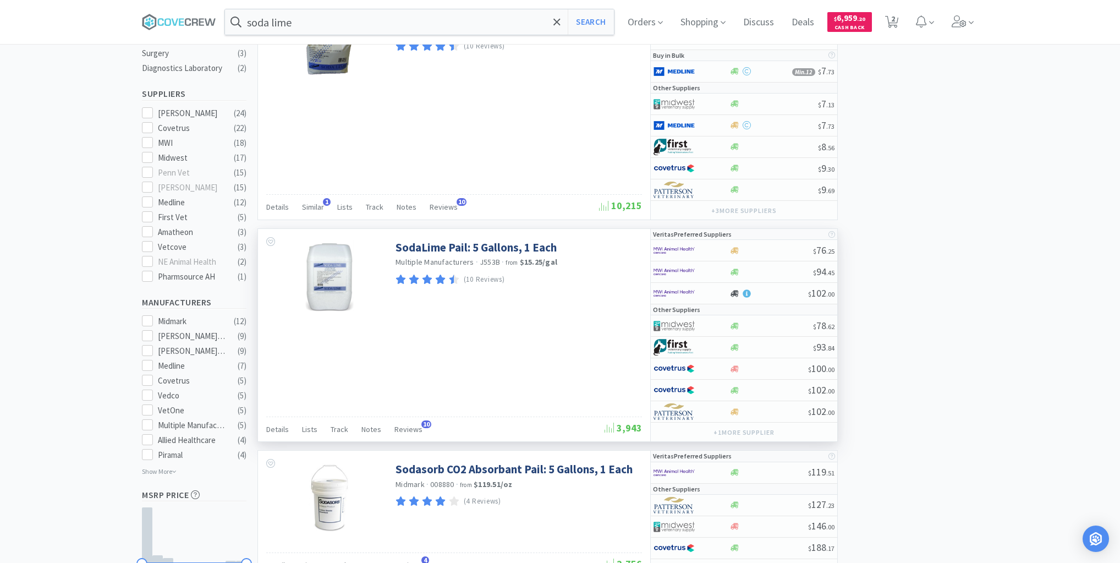
scroll to position [440, 0]
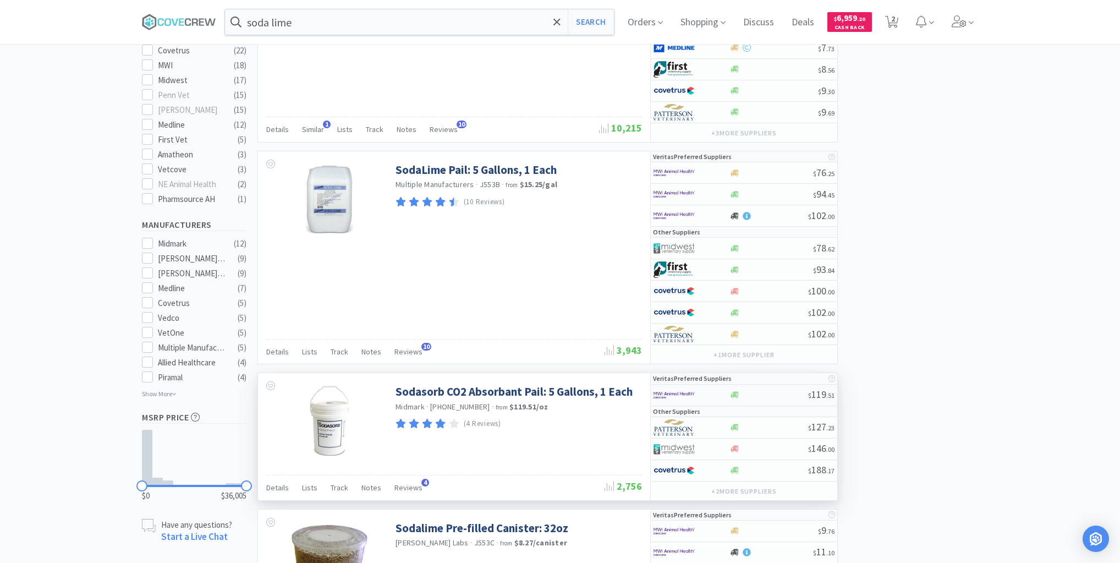
click at [755, 391] on div at bounding box center [768, 395] width 79 height 8
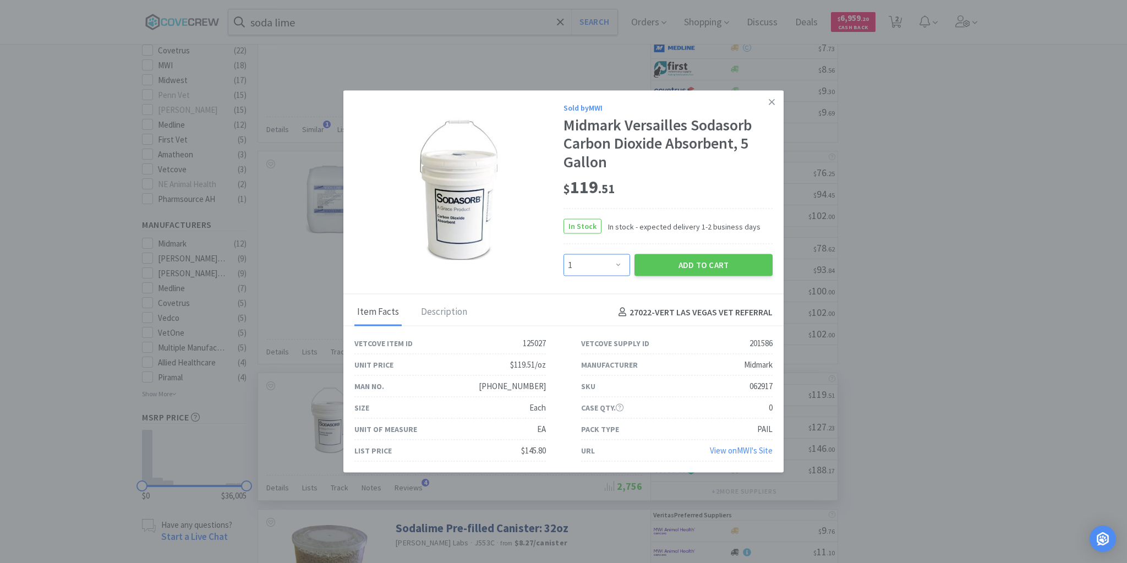
click at [618, 264] on select "Enter Quantity 1 2 3 4 5 6 7 8 9 10 11 12 13 14 15 16 17 18 19 20 Enter Quantity" at bounding box center [596, 265] width 67 height 22
select select "3"
click at [563, 254] on select "Enter Quantity 1 2 3 4 5 6 7 8 9 10 11 12 13 14 15 16 17 18 19 20 Enter Quantity" at bounding box center [596, 265] width 67 height 22
click at [693, 267] on button "Add to Cart" at bounding box center [703, 265] width 138 height 22
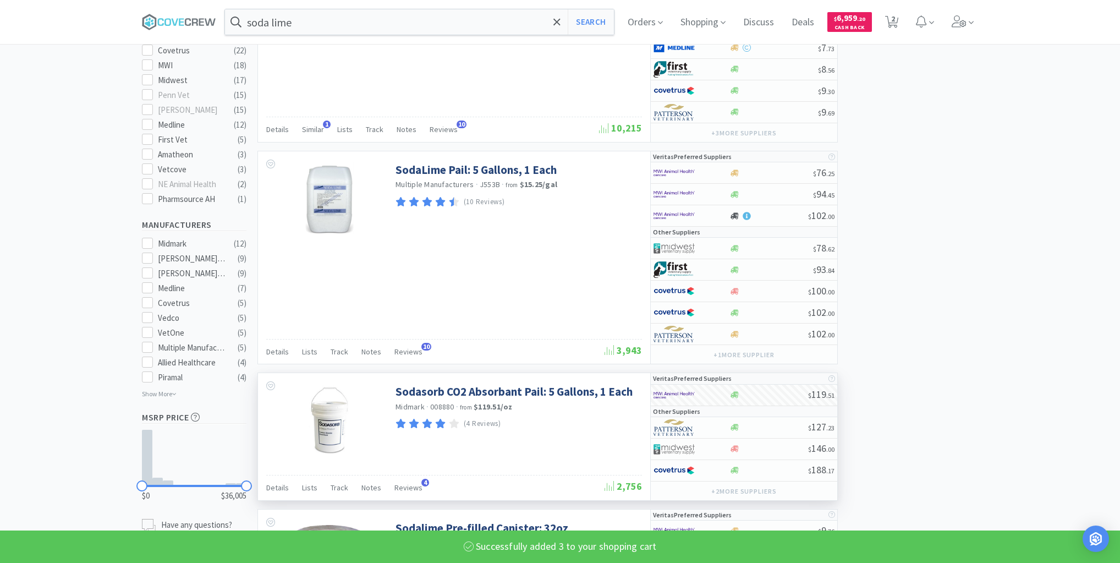
select select "3"
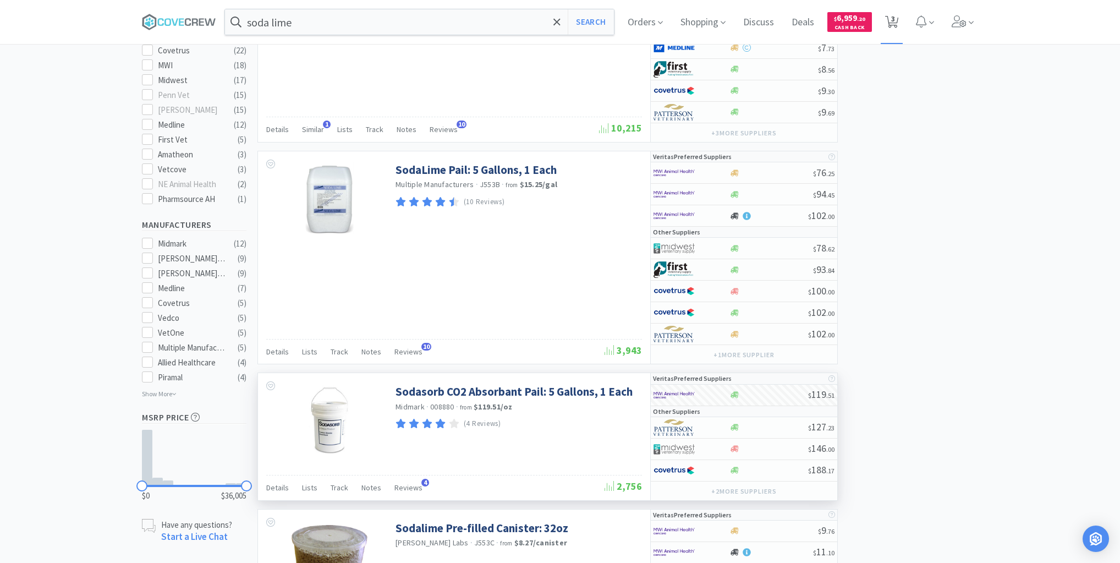
click at [895, 18] on span "3" at bounding box center [893, 19] width 4 height 44
select select "1"
select select "3"
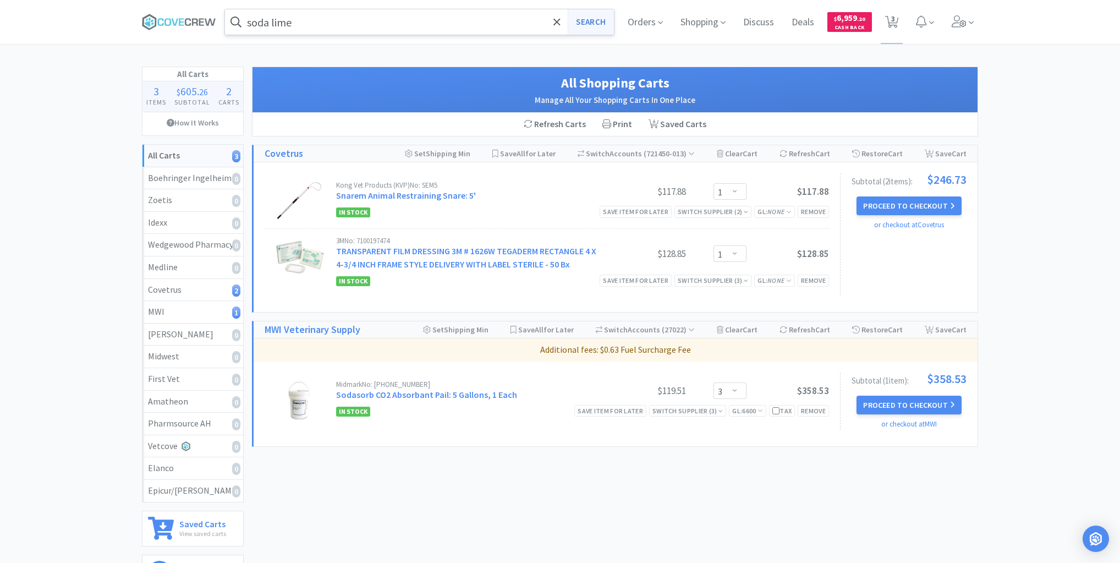
click at [597, 19] on button "Search" at bounding box center [591, 21] width 46 height 25
select select "1"
select select "3"
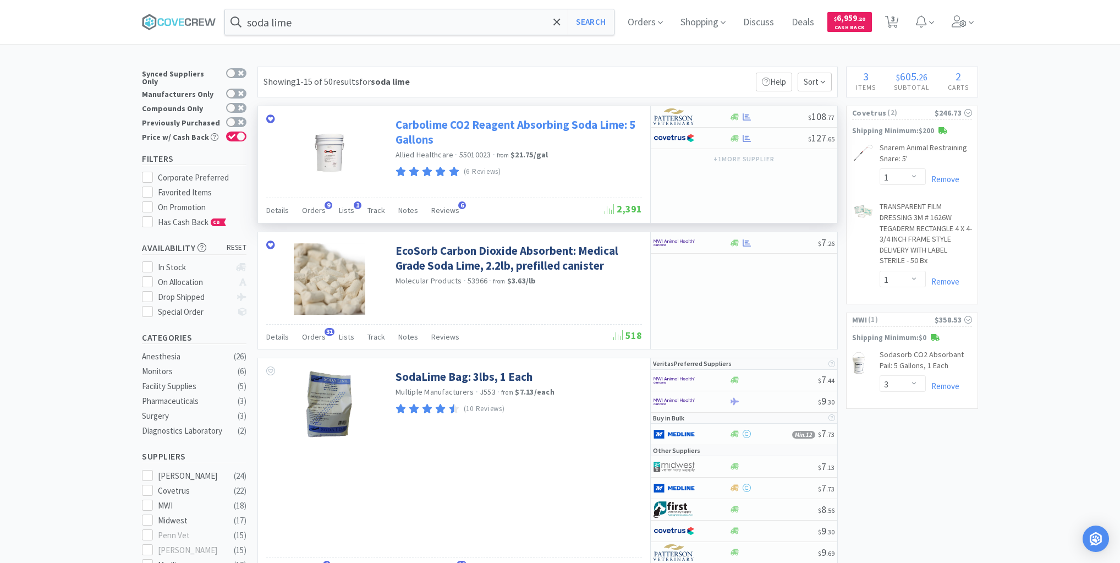
click at [524, 120] on link "Carbolime CO2 Reagent Absorbing Soda Lime: 5 Gallons" at bounding box center [518, 132] width 244 height 30
select select "67466"
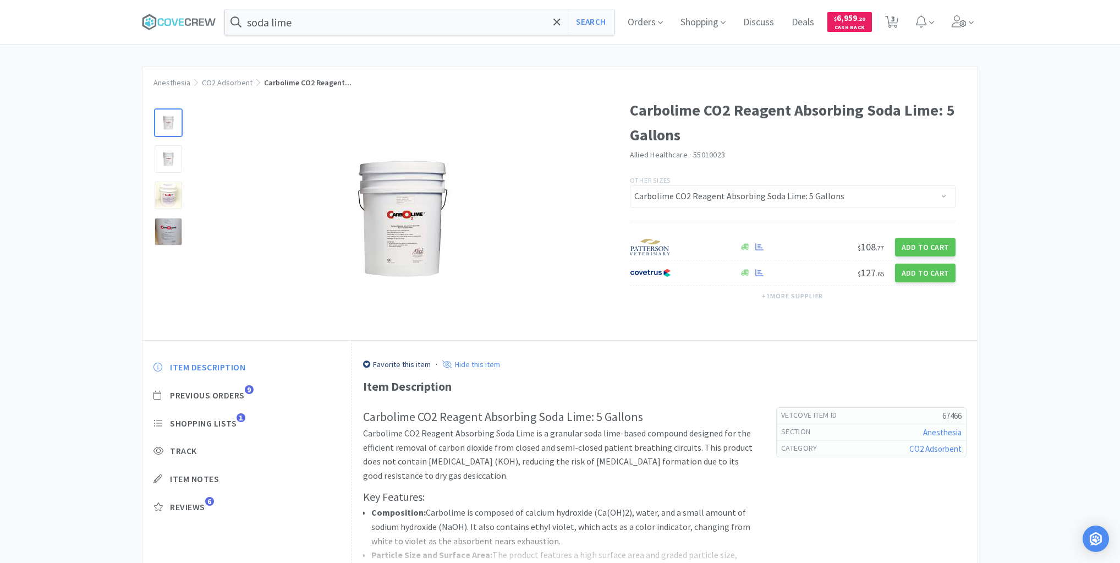
select select "1"
select select "3"
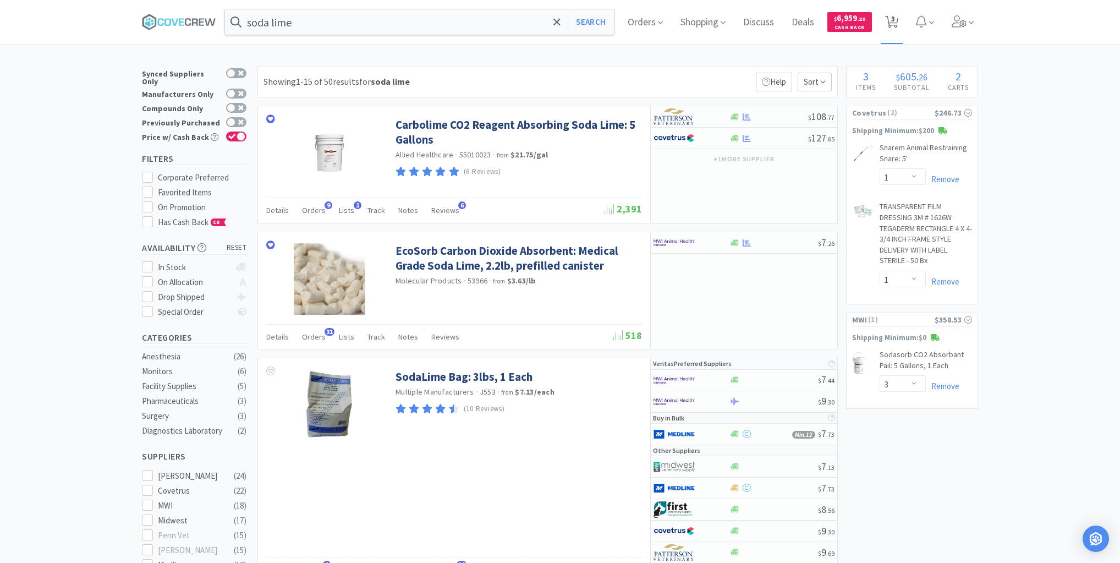
click at [895, 15] on span "3" at bounding box center [893, 19] width 4 height 44
select select "1"
select select "3"
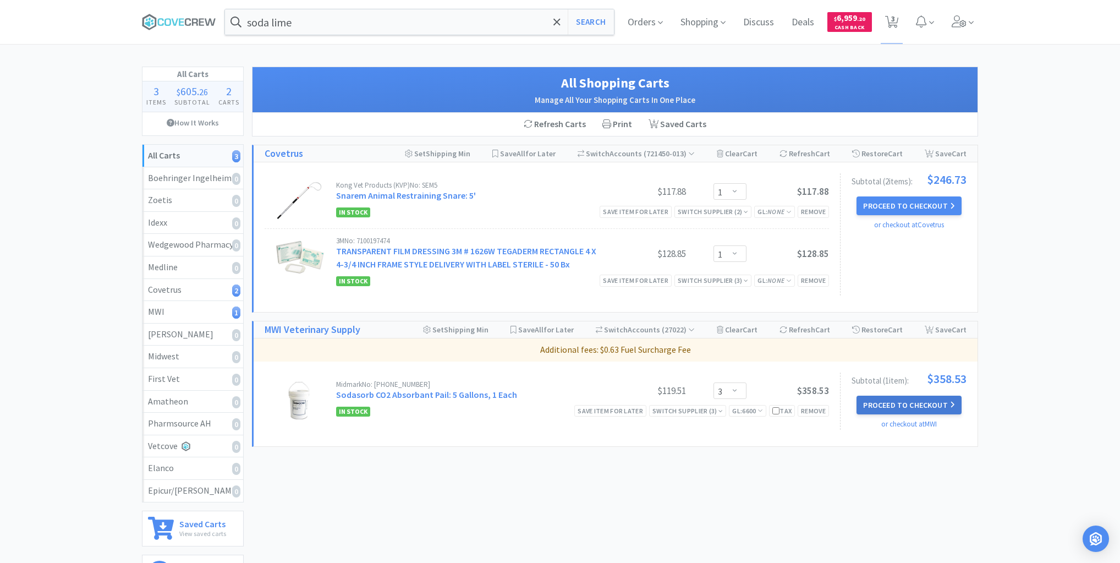
click at [896, 404] on button "Proceed to Checkout" at bounding box center [909, 405] width 105 height 19
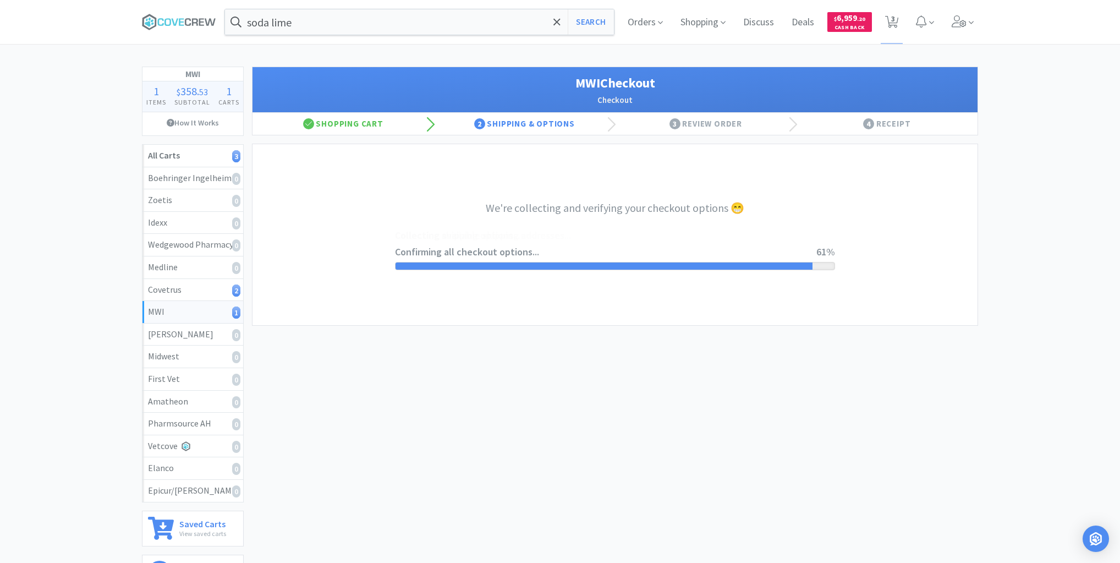
select select "STD_"
select select "FWS"
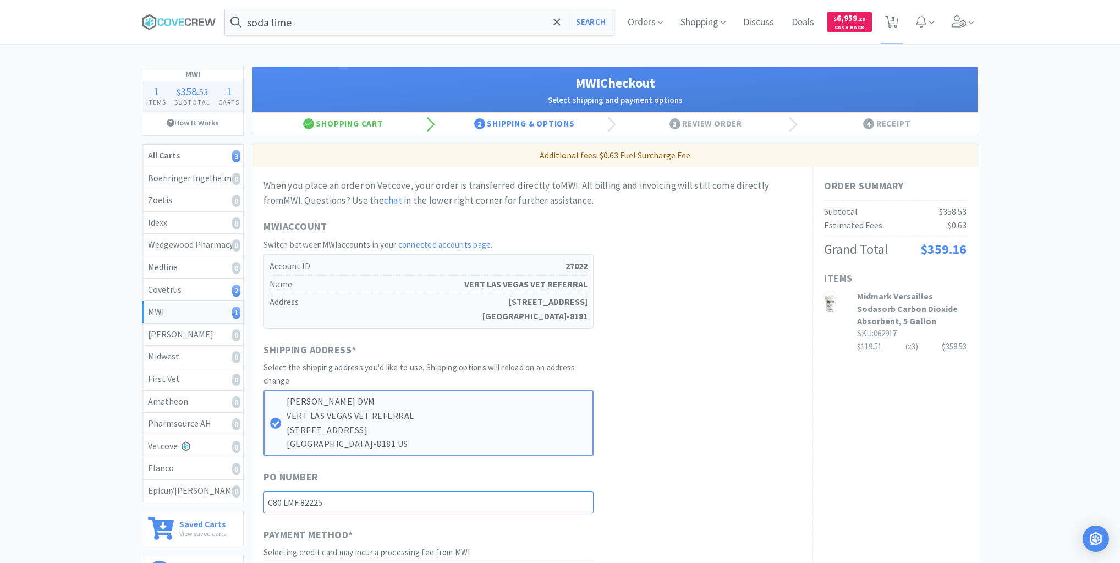
click at [549, 501] on input "C80 LMF 82225" at bounding box center [429, 502] width 330 height 22
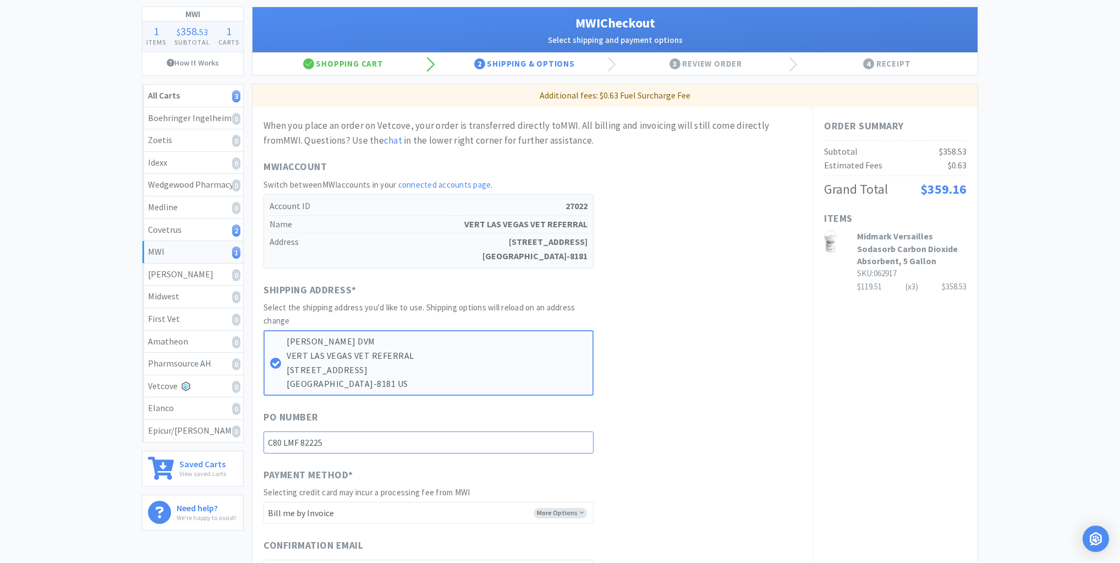
scroll to position [176, 0]
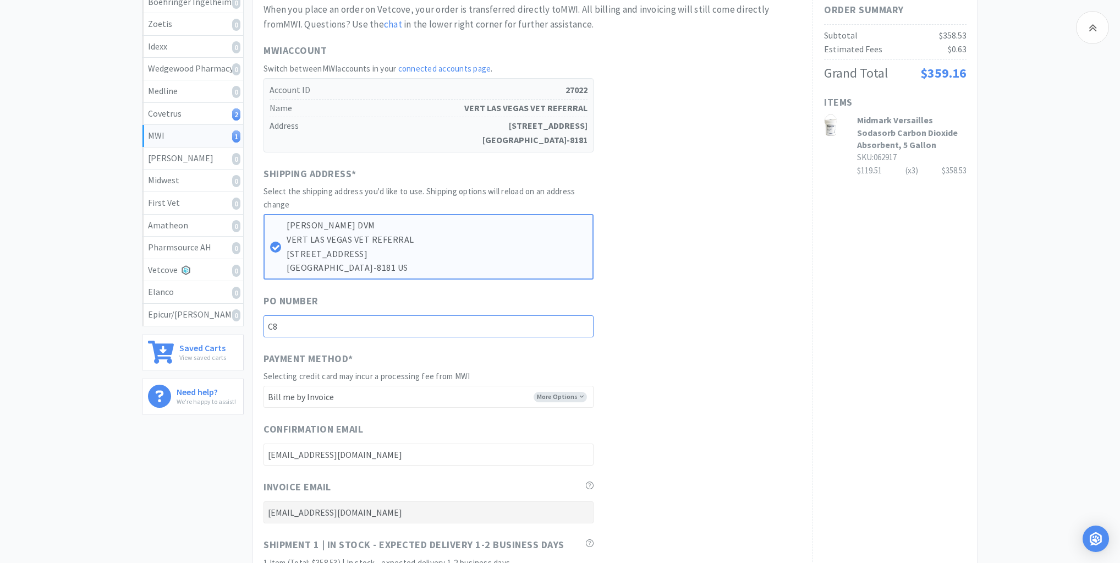
type input "C"
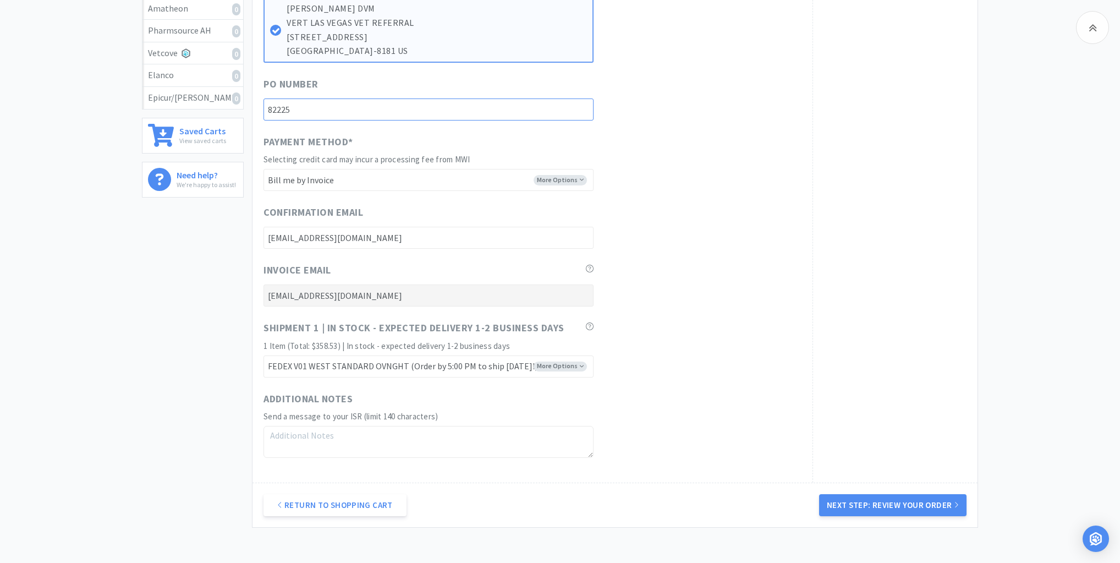
scroll to position [469, 0]
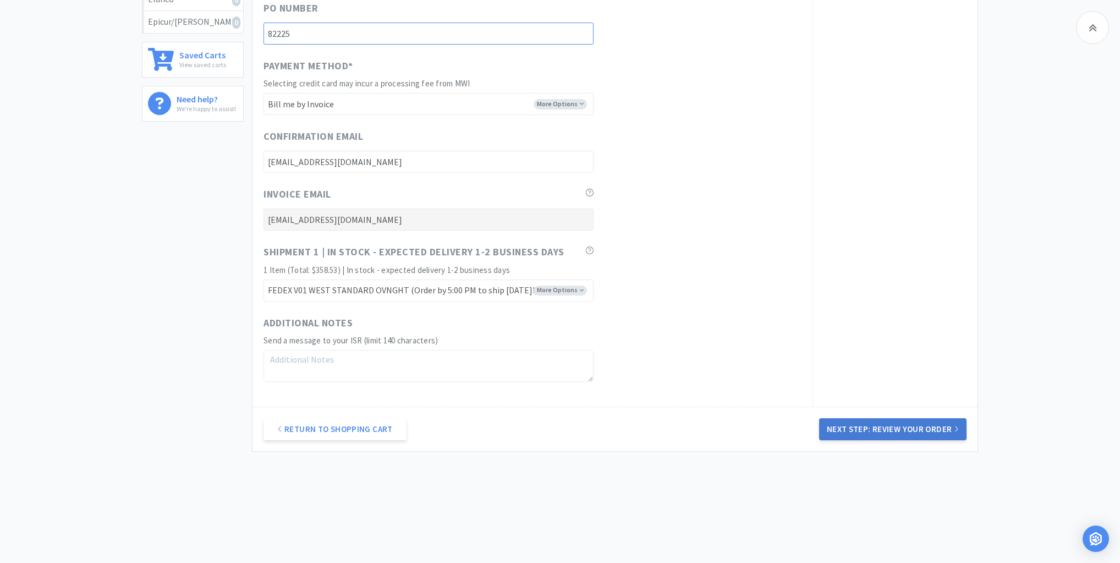
type input "82225"
click at [898, 427] on button "Next Step: Review Your Order" at bounding box center [892, 429] width 147 height 22
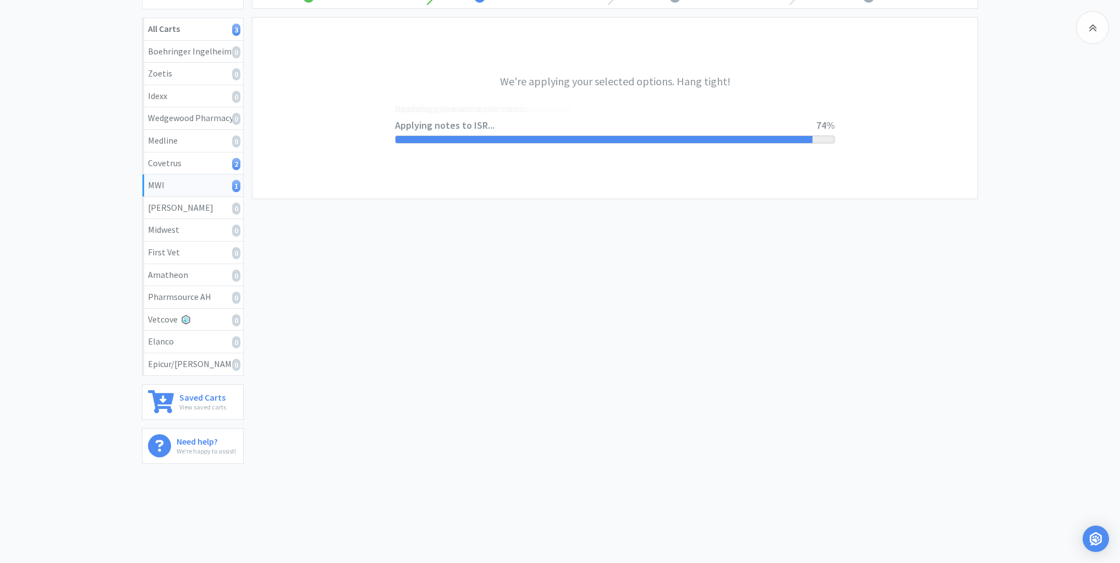
scroll to position [0, 0]
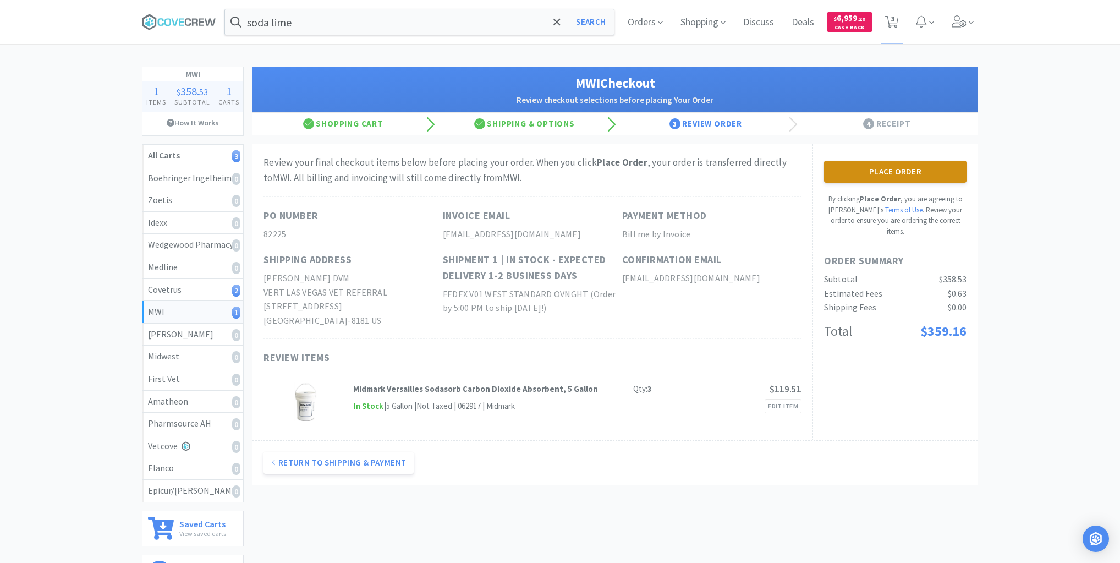
click at [903, 164] on button "Place Order" at bounding box center [895, 172] width 142 height 22
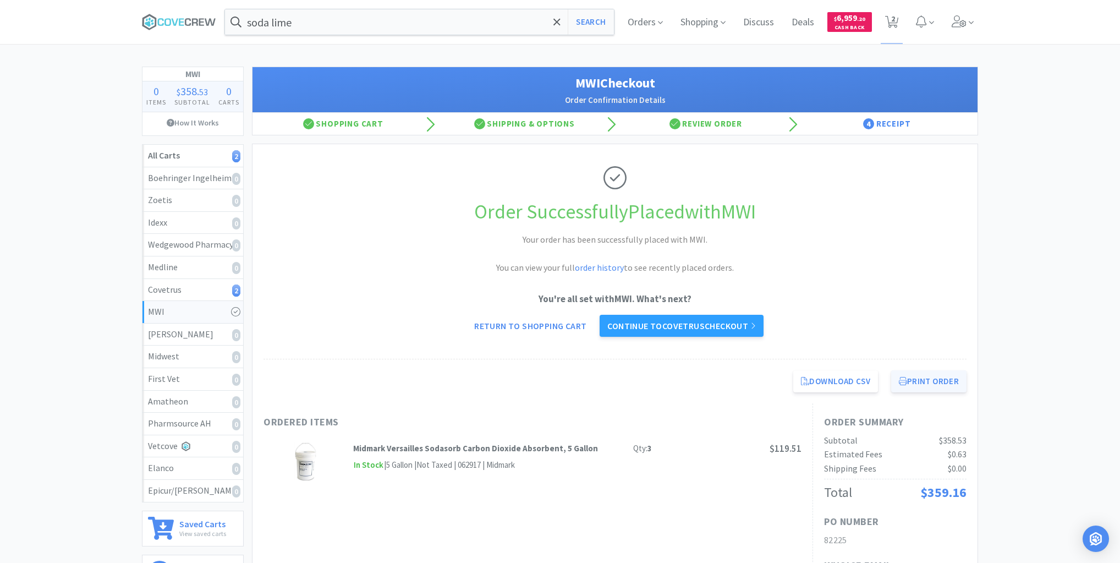
click at [927, 376] on button "Print Order" at bounding box center [928, 381] width 75 height 22
drag, startPoint x: 182, startPoint y: 18, endPoint x: 202, endPoint y: 17, distance: 20.9
click at [182, 17] on icon at bounding box center [179, 22] width 74 height 17
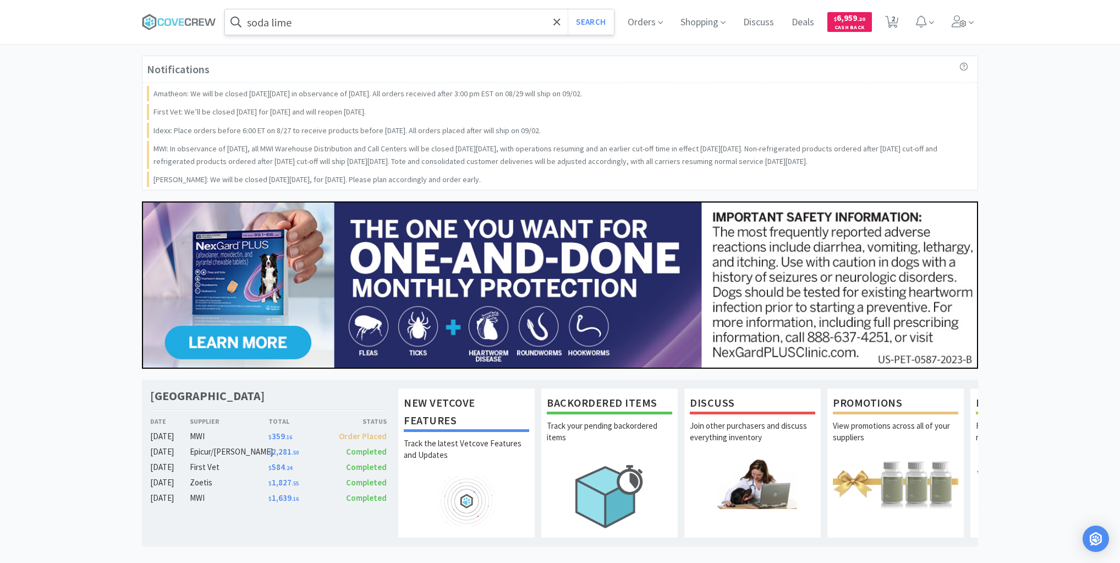
click at [341, 13] on input "soda lime" at bounding box center [419, 21] width 389 height 25
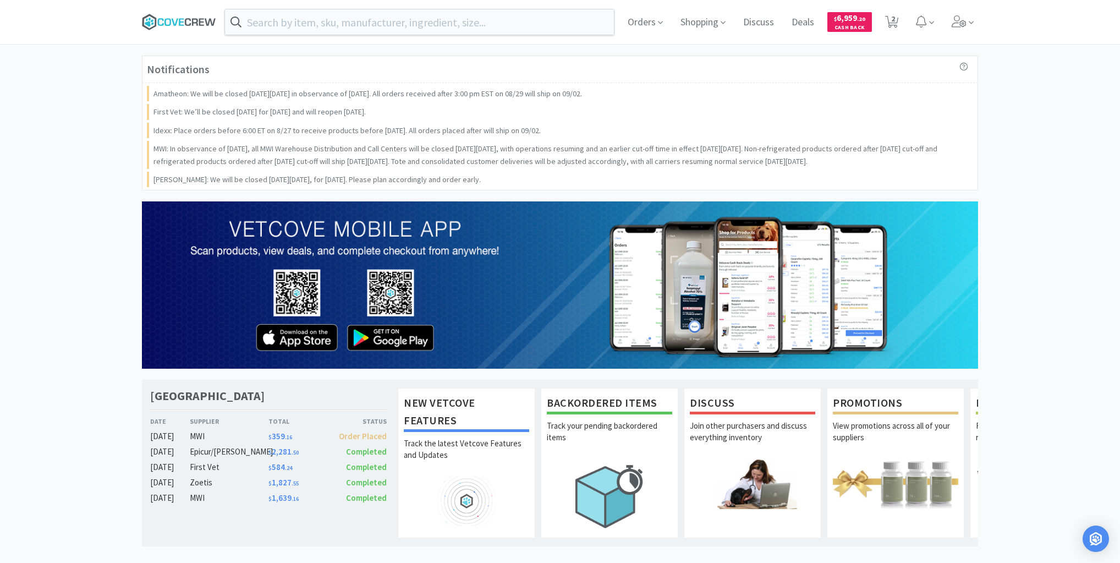
click at [196, 24] on icon at bounding box center [179, 22] width 74 height 17
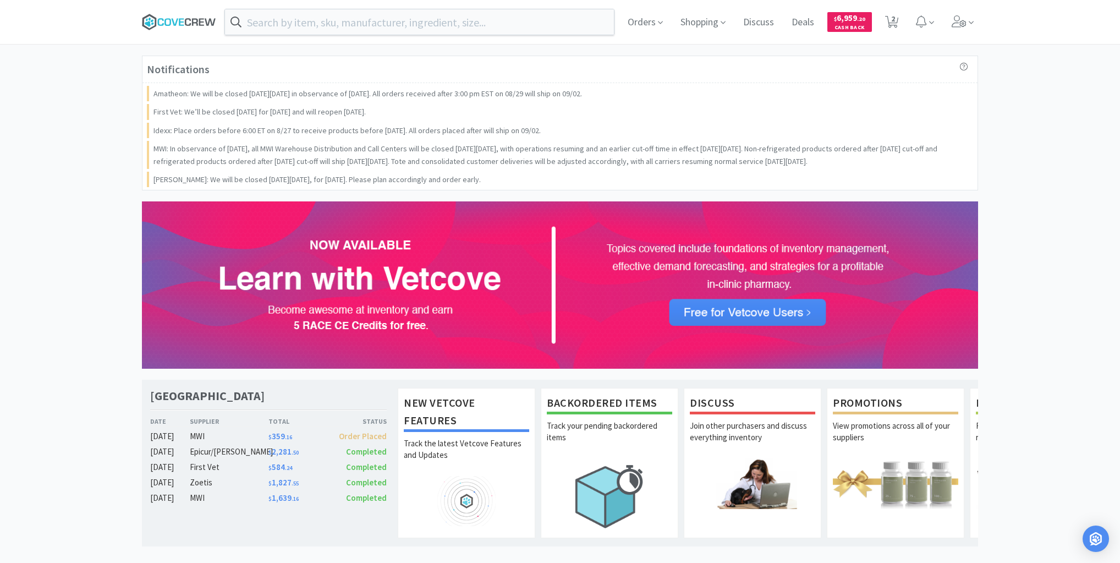
click at [191, 20] on icon at bounding box center [179, 22] width 74 height 17
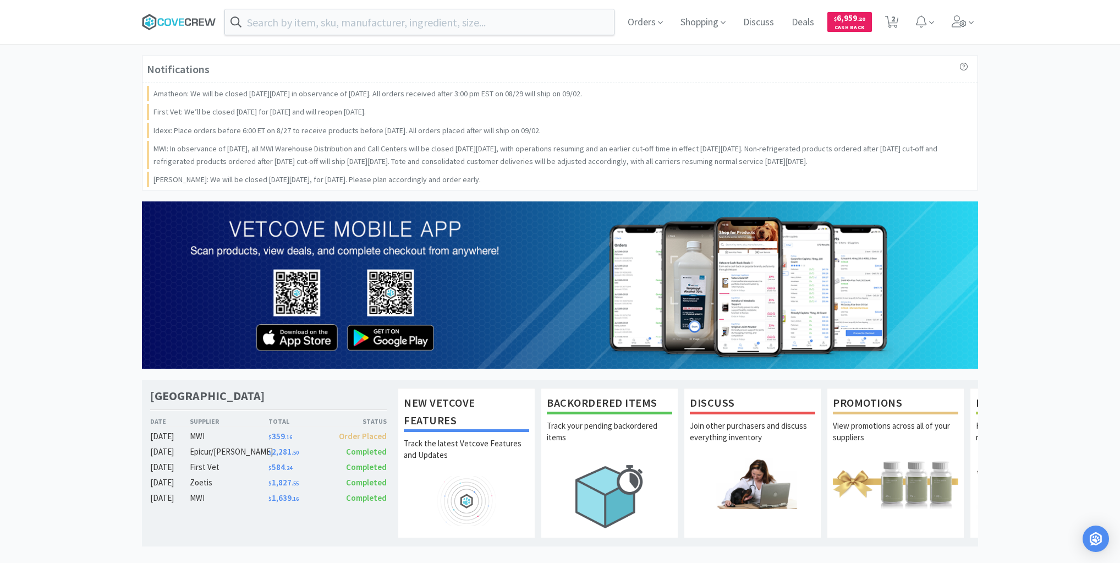
click at [163, 21] on icon at bounding box center [179, 22] width 74 height 17
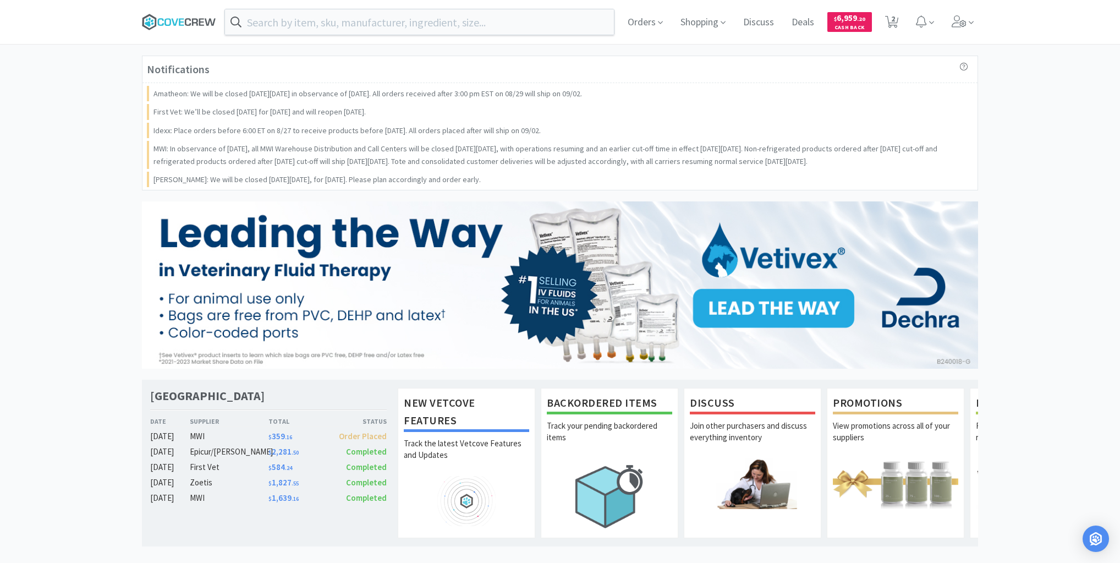
click at [176, 24] on icon at bounding box center [174, 21] width 7 height 7
